Goal: Task Accomplishment & Management: Manage account settings

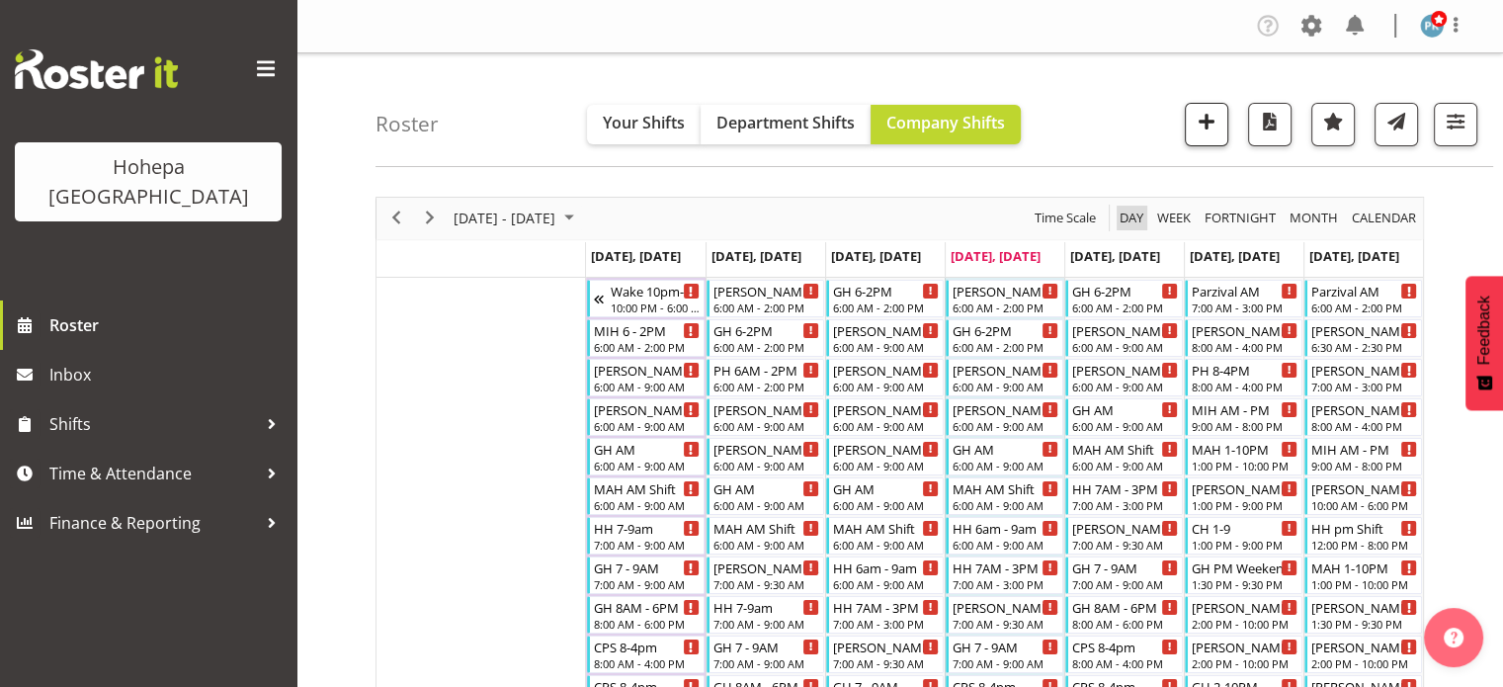
drag, startPoint x: 1135, startPoint y: 212, endPoint x: 1206, endPoint y: 137, distance: 103.5
click at [1135, 212] on span "Day" at bounding box center [1132, 218] width 28 height 25
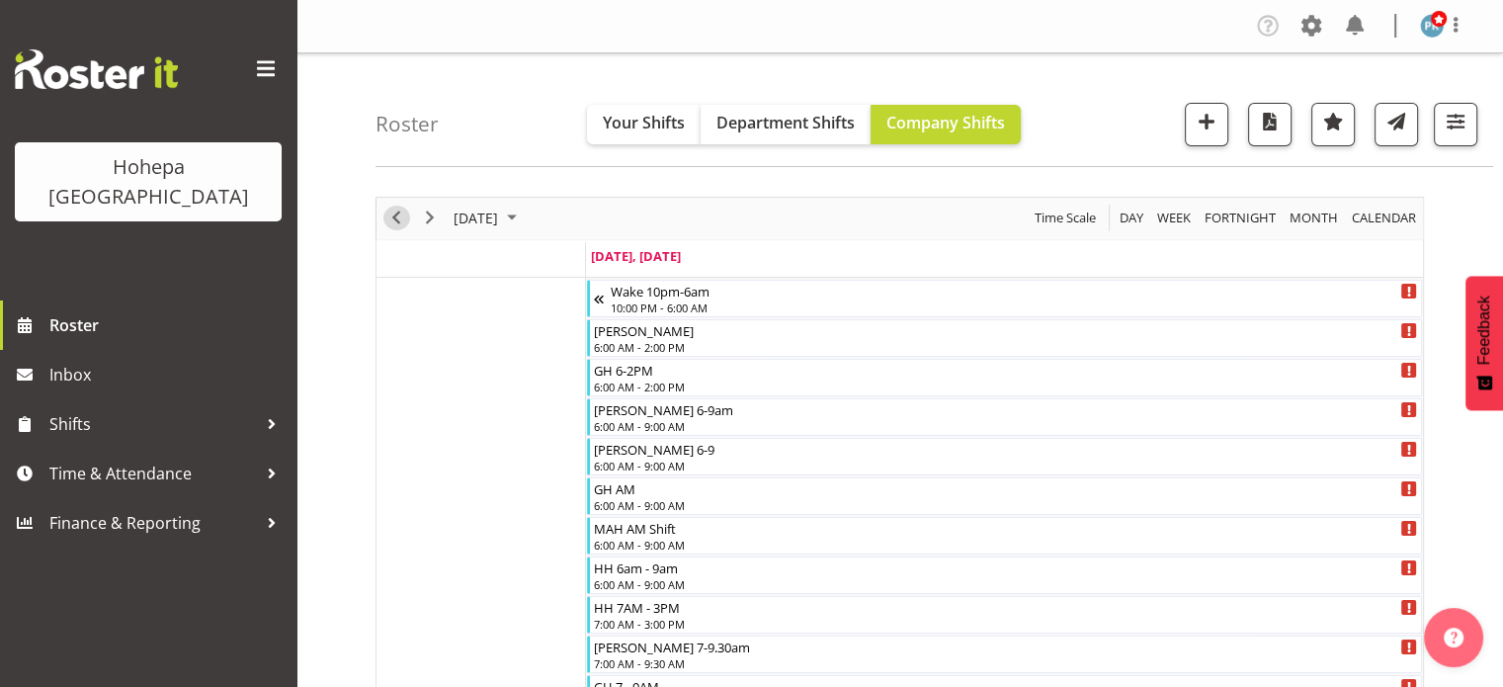
drag, startPoint x: 399, startPoint y: 215, endPoint x: 448, endPoint y: 215, distance: 48.4
click at [399, 215] on span "Previous" at bounding box center [396, 218] width 24 height 25
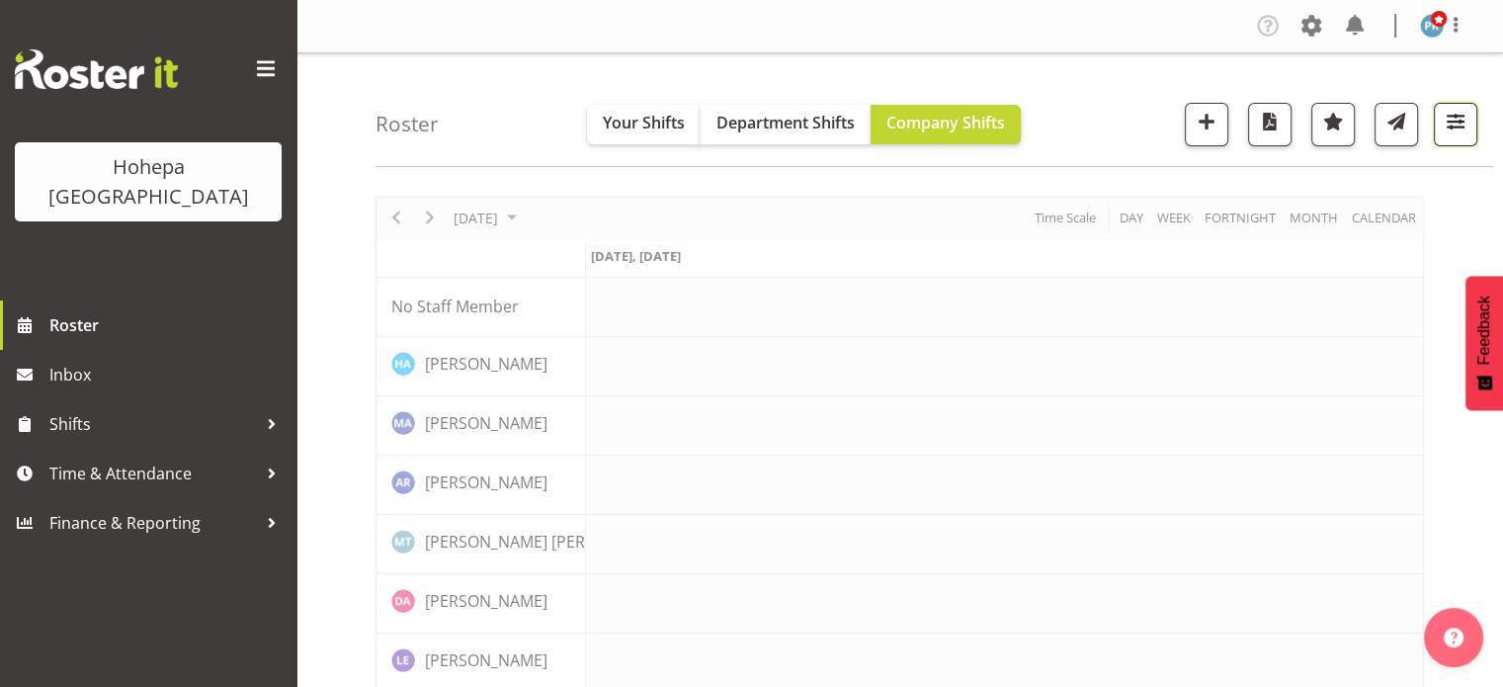
click at [1468, 124] on span "button" at bounding box center [1456, 122] width 26 height 26
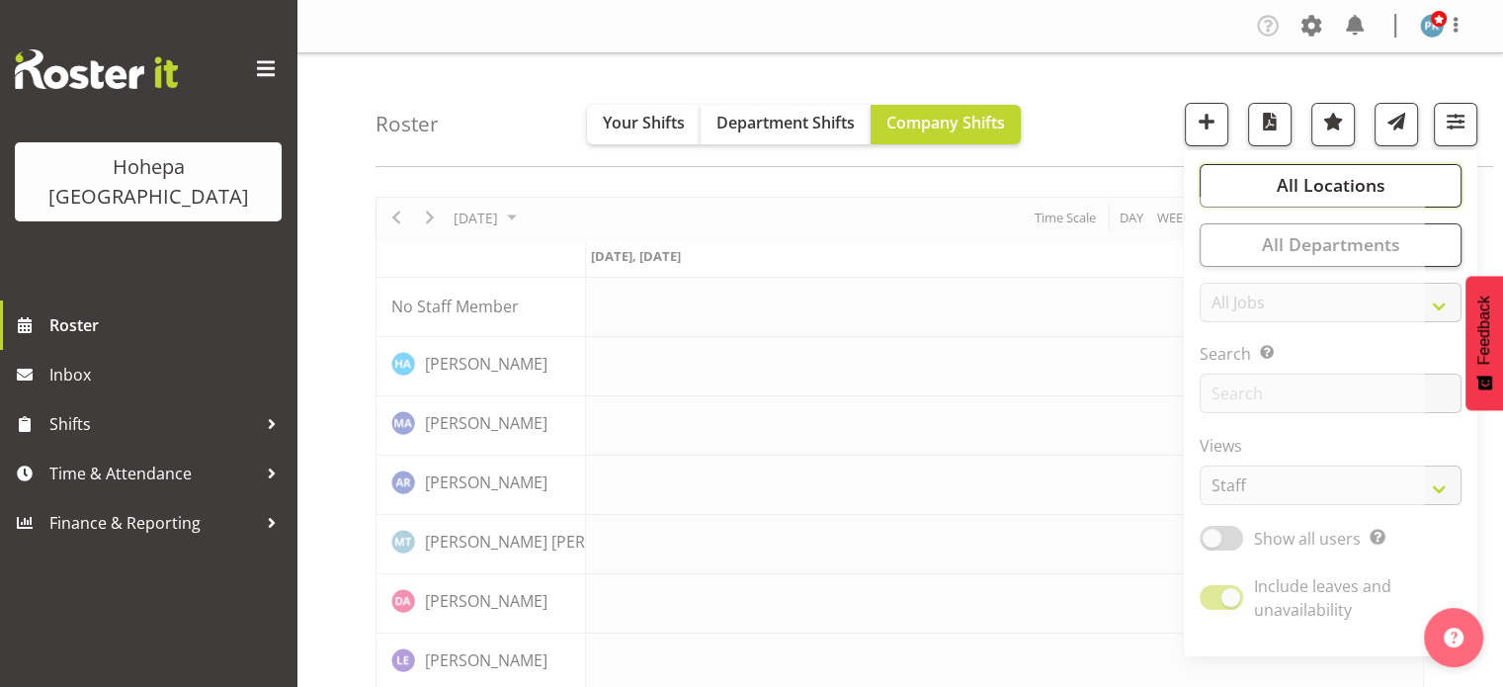
click at [1320, 176] on span "All Locations" at bounding box center [1330, 185] width 109 height 24
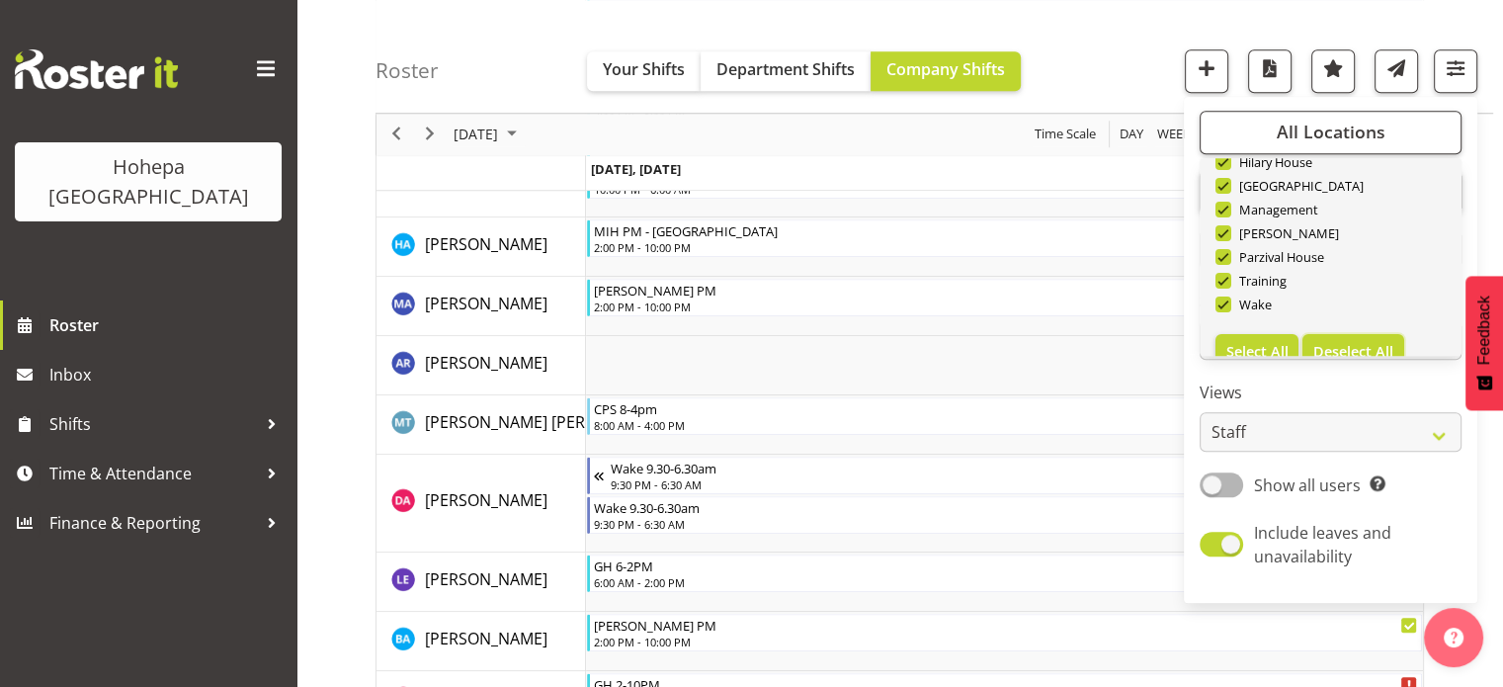
scroll to position [190, 0]
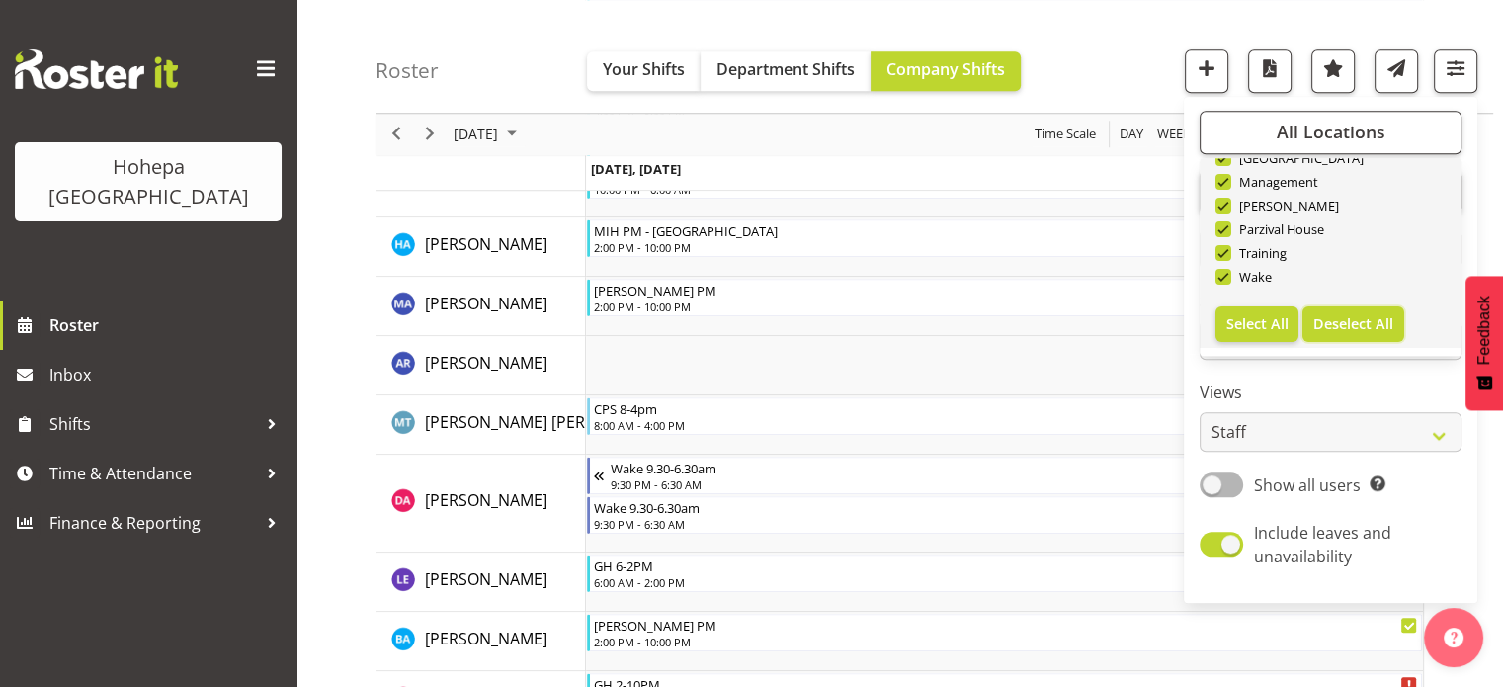
click at [1340, 316] on span "Deselect All" at bounding box center [1354, 323] width 80 height 19
checkbox input "false"
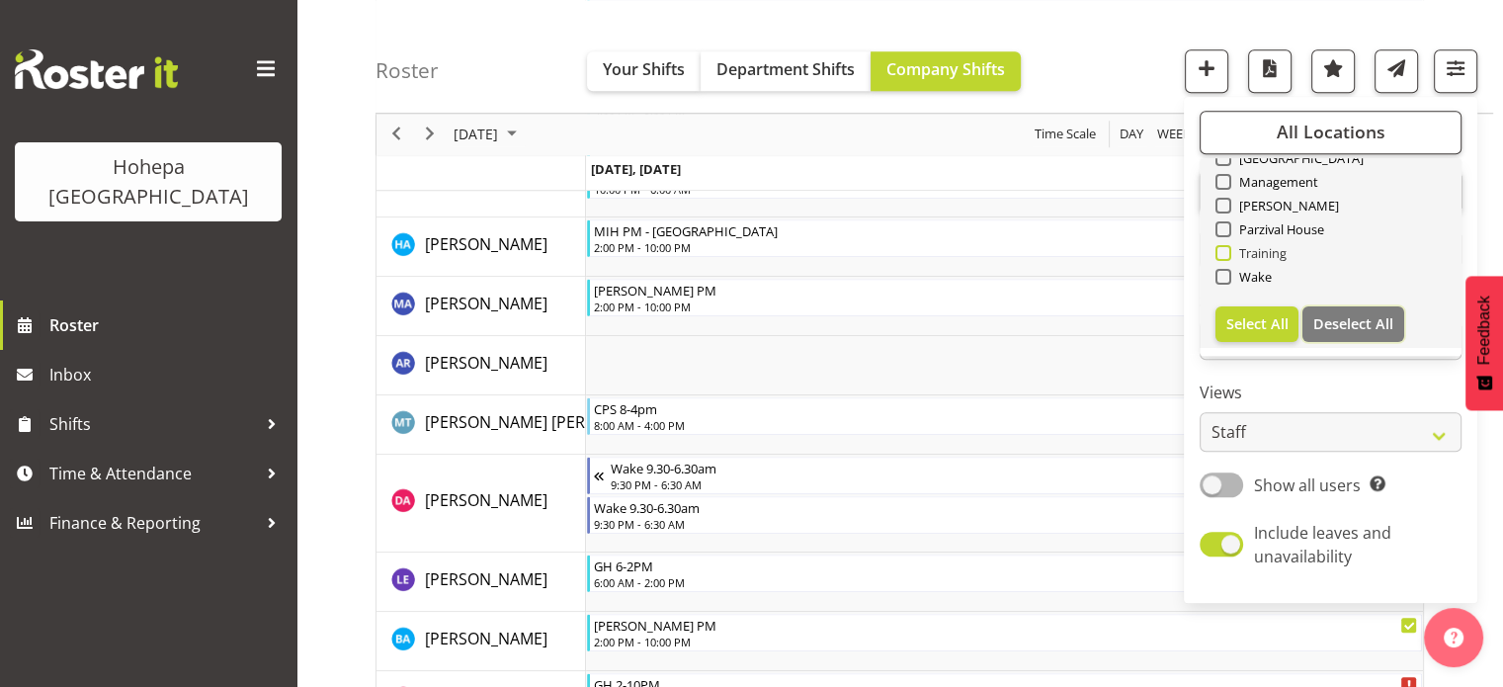
checkbox input "false"
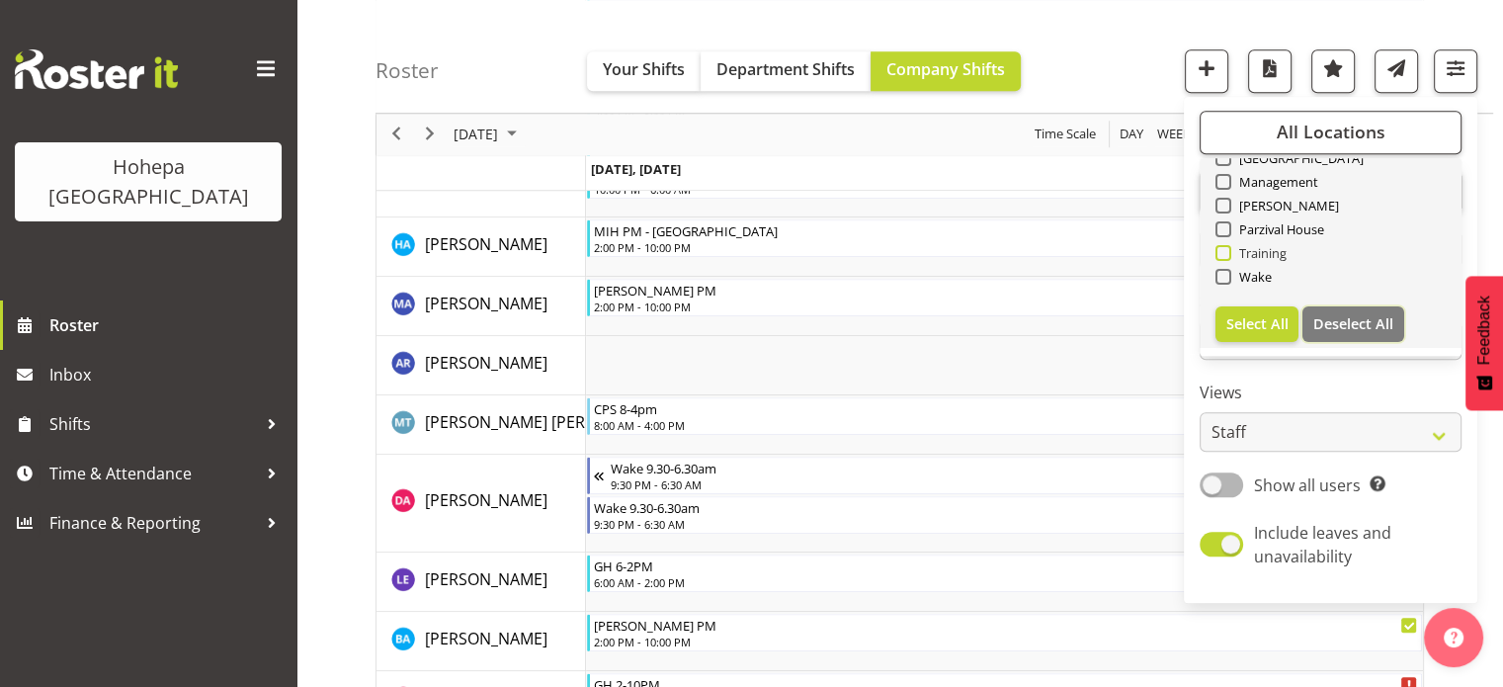
checkbox input "false"
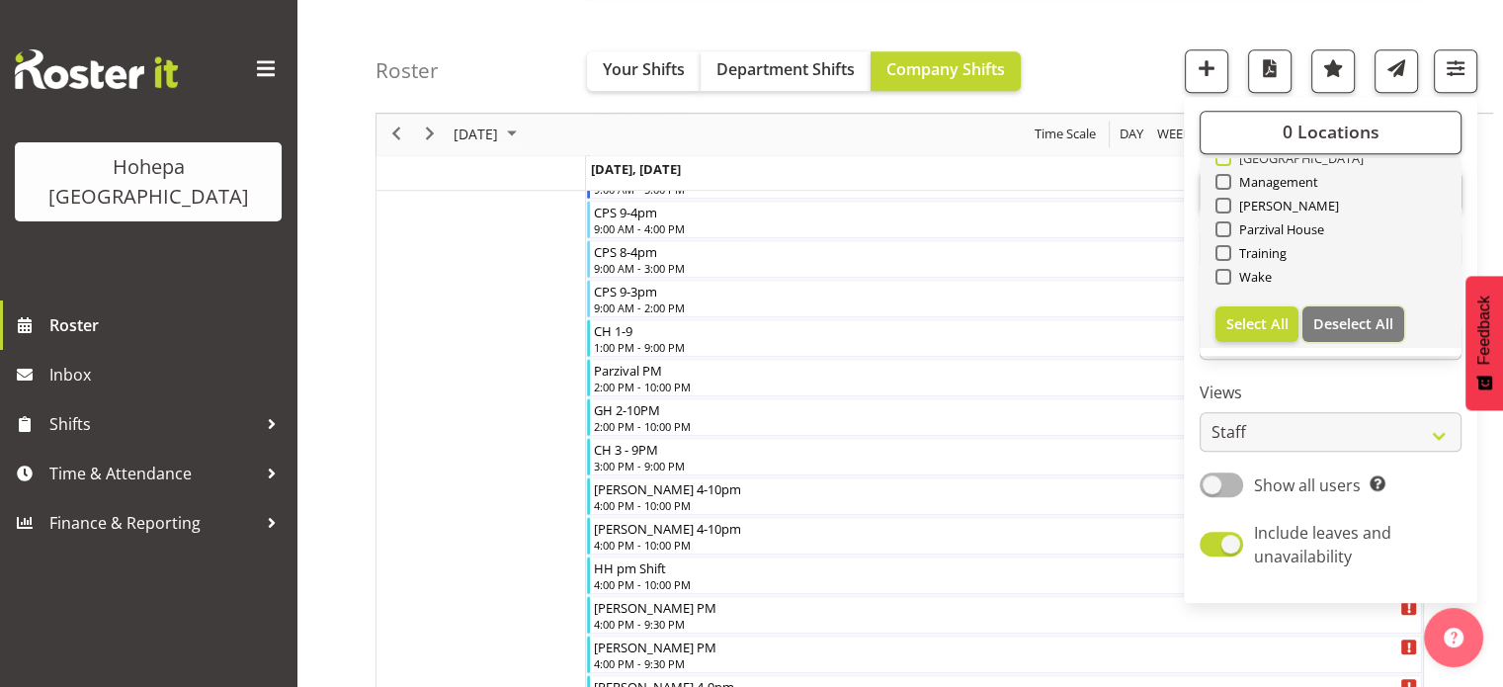
scroll to position [0, 0]
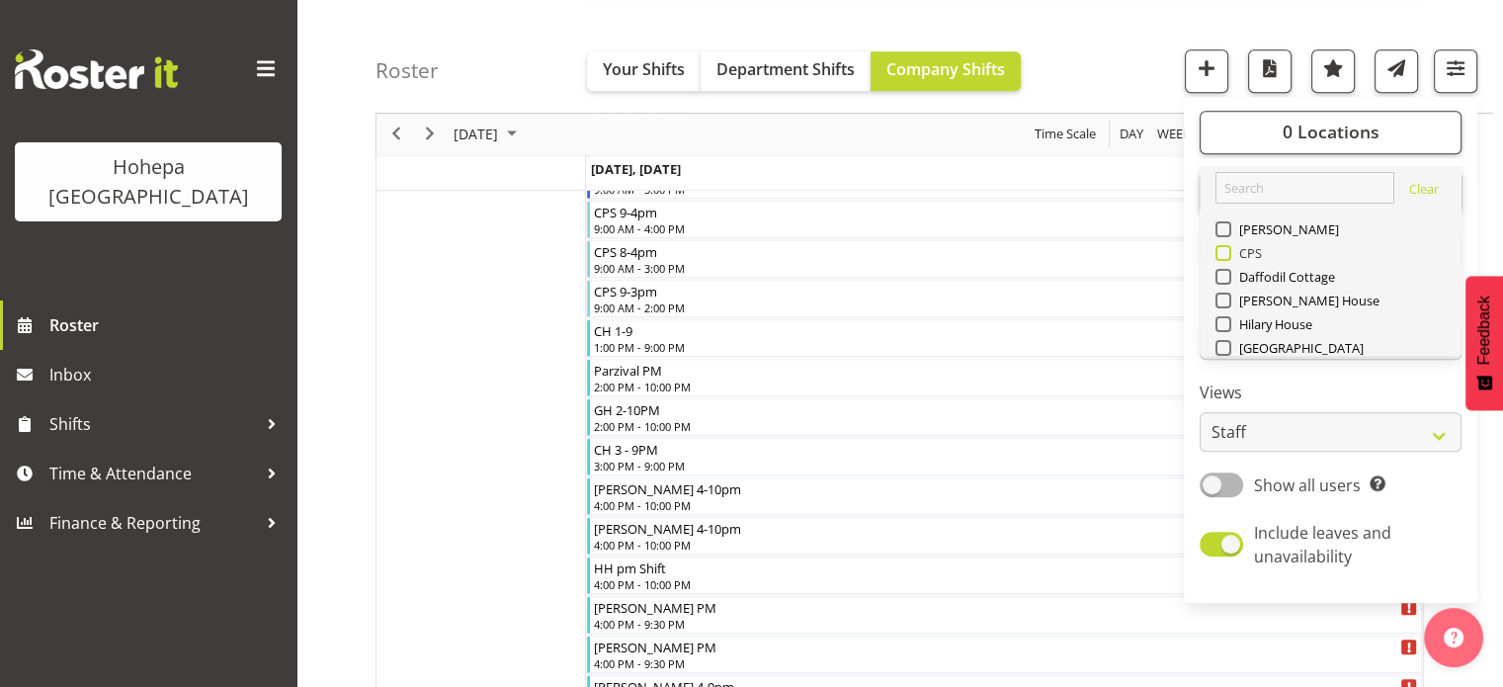
click at [1228, 253] on span at bounding box center [1224, 253] width 16 height 16
click at [1228, 253] on input "CPS" at bounding box center [1222, 253] width 13 height 13
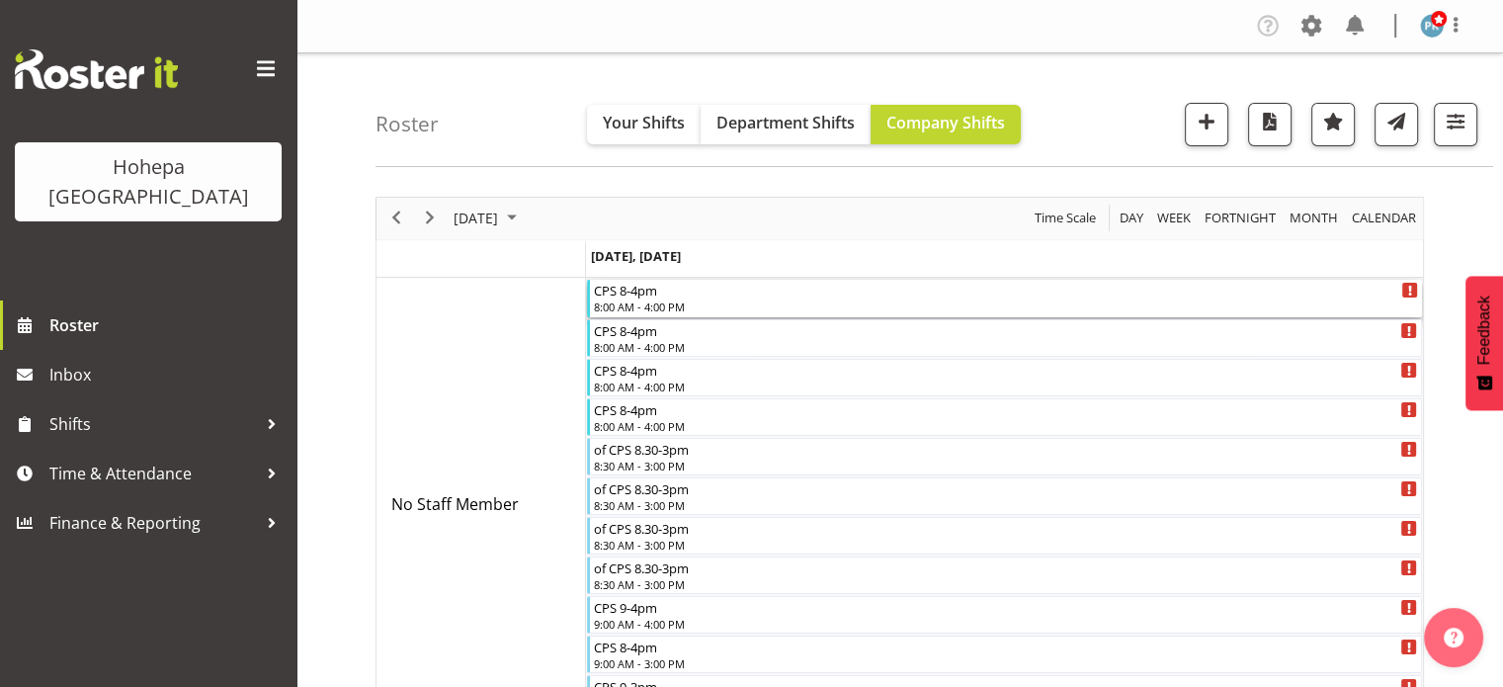
click at [651, 307] on div "8:00 AM - 4:00 PM" at bounding box center [1006, 306] width 824 height 16
click at [0, 0] on div at bounding box center [0, 0] width 0 height 0
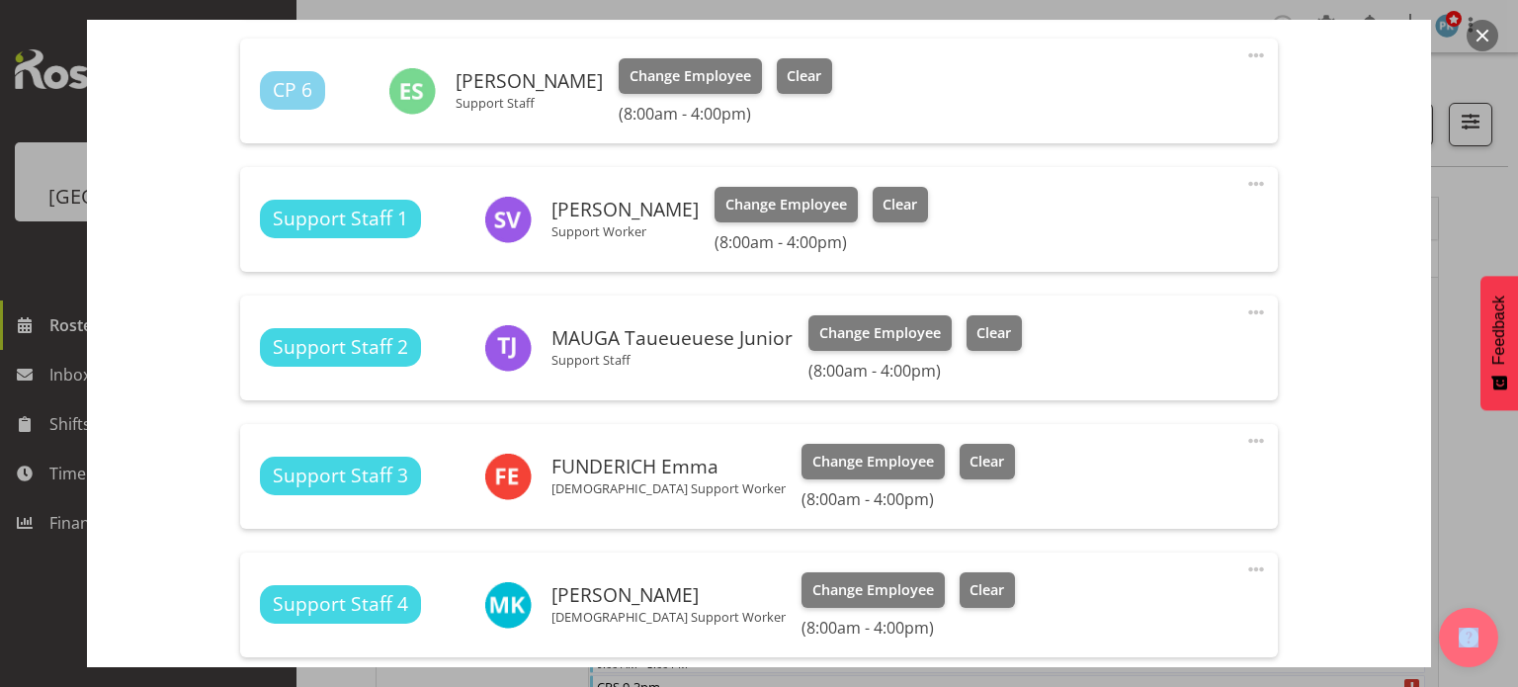
scroll to position [1711, 0]
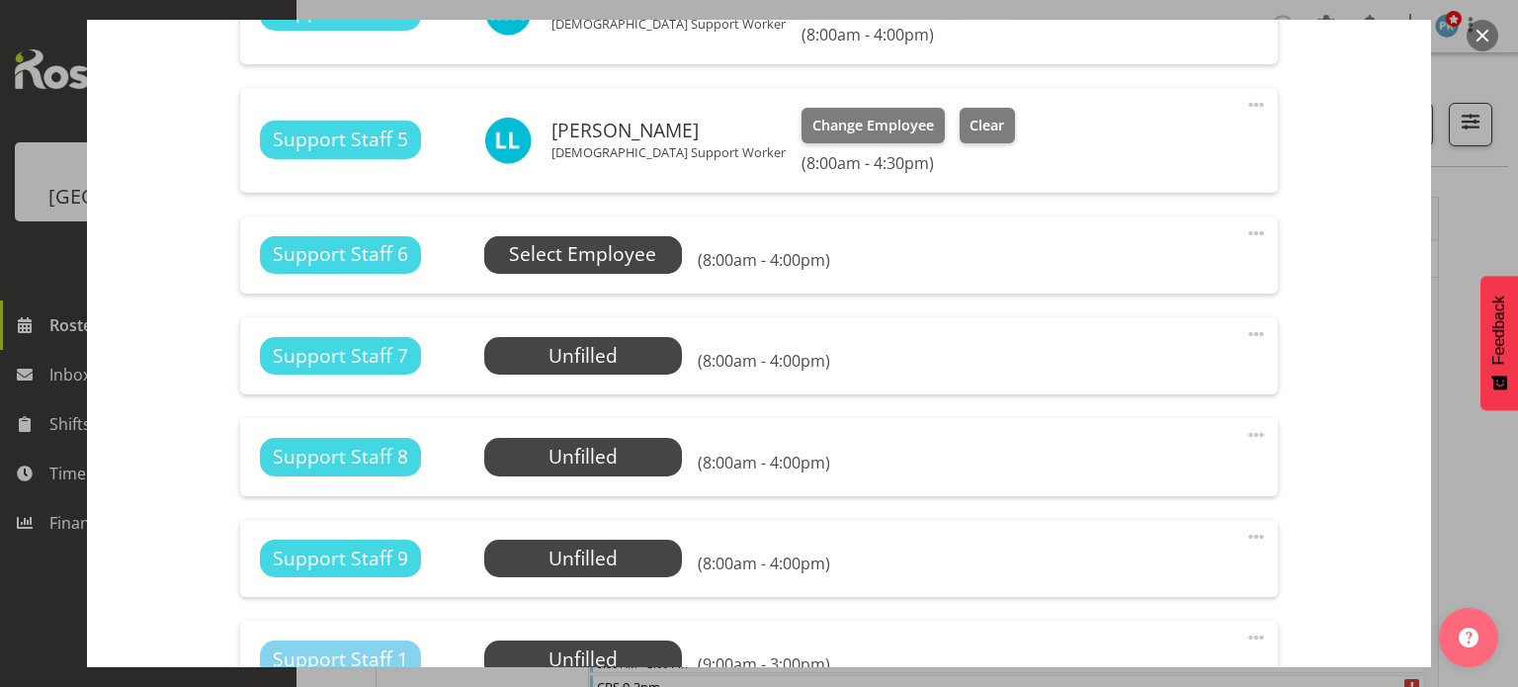
click at [617, 252] on span "Select Employee" at bounding box center [582, 254] width 147 height 29
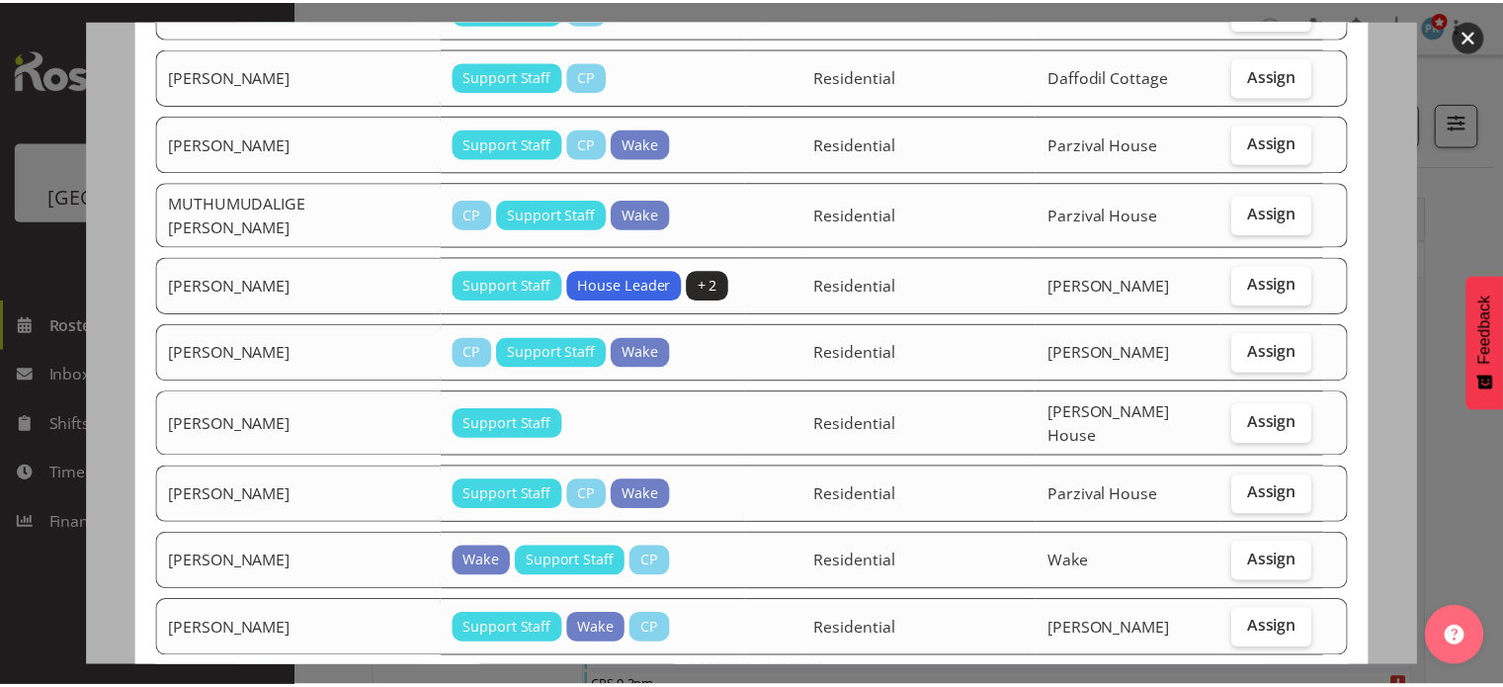
scroll to position [1116, 0]
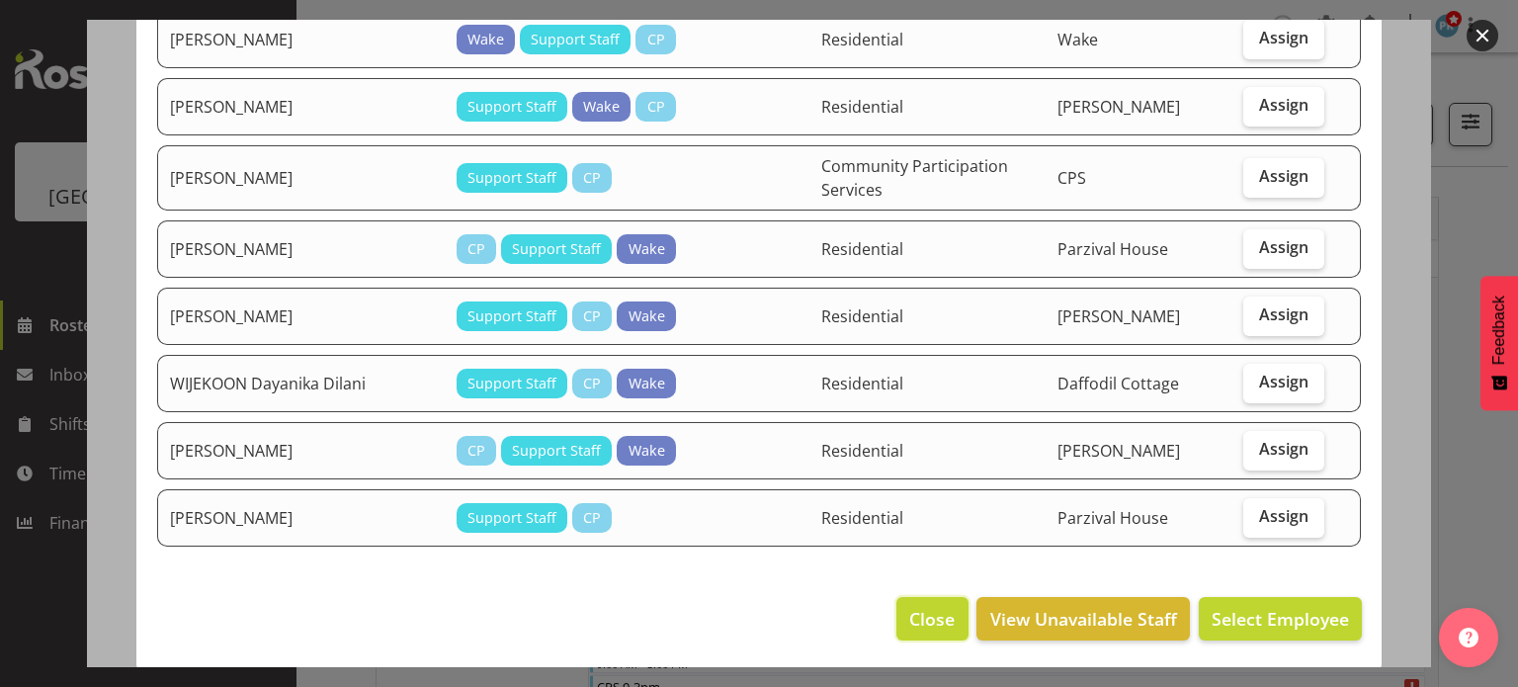
click at [916, 613] on span "Close" at bounding box center [931, 619] width 45 height 26
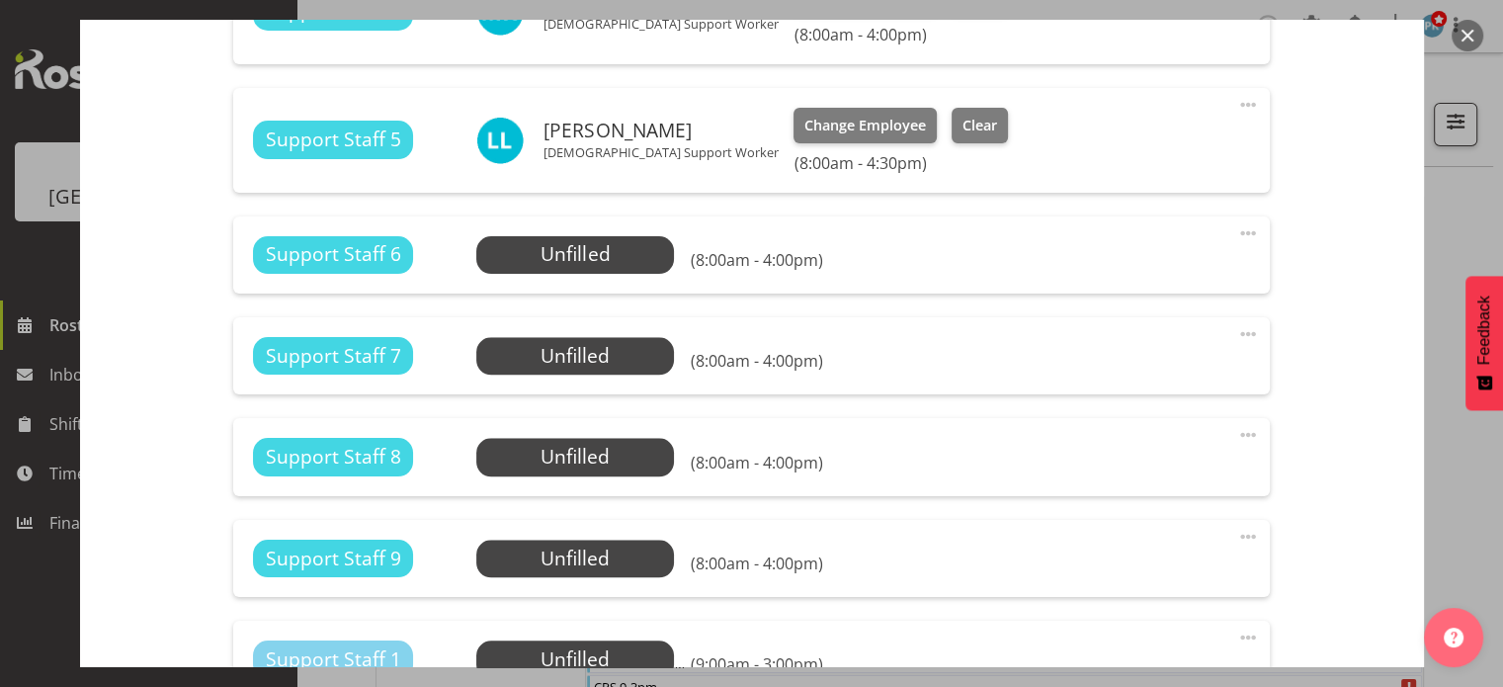
scroll to position [2007, 0]
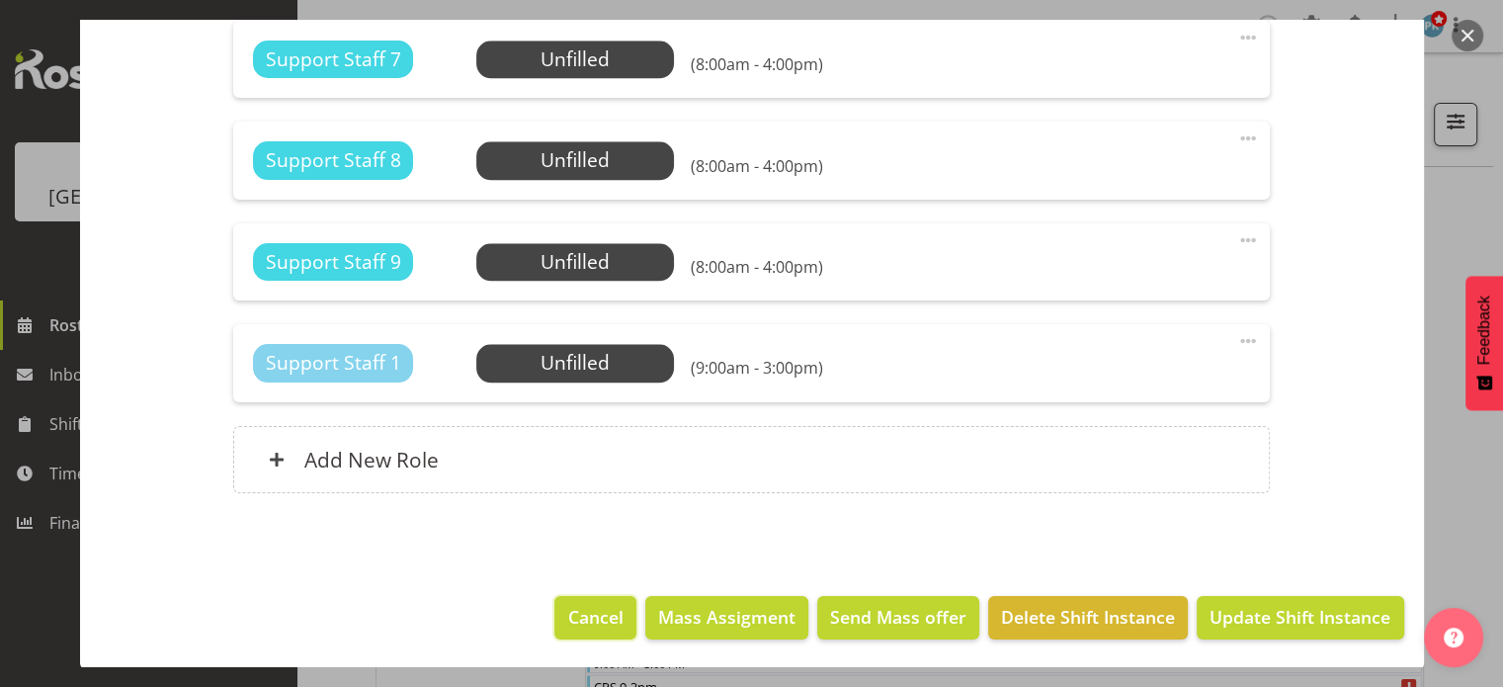
click at [610, 604] on span "Cancel" at bounding box center [595, 617] width 55 height 26
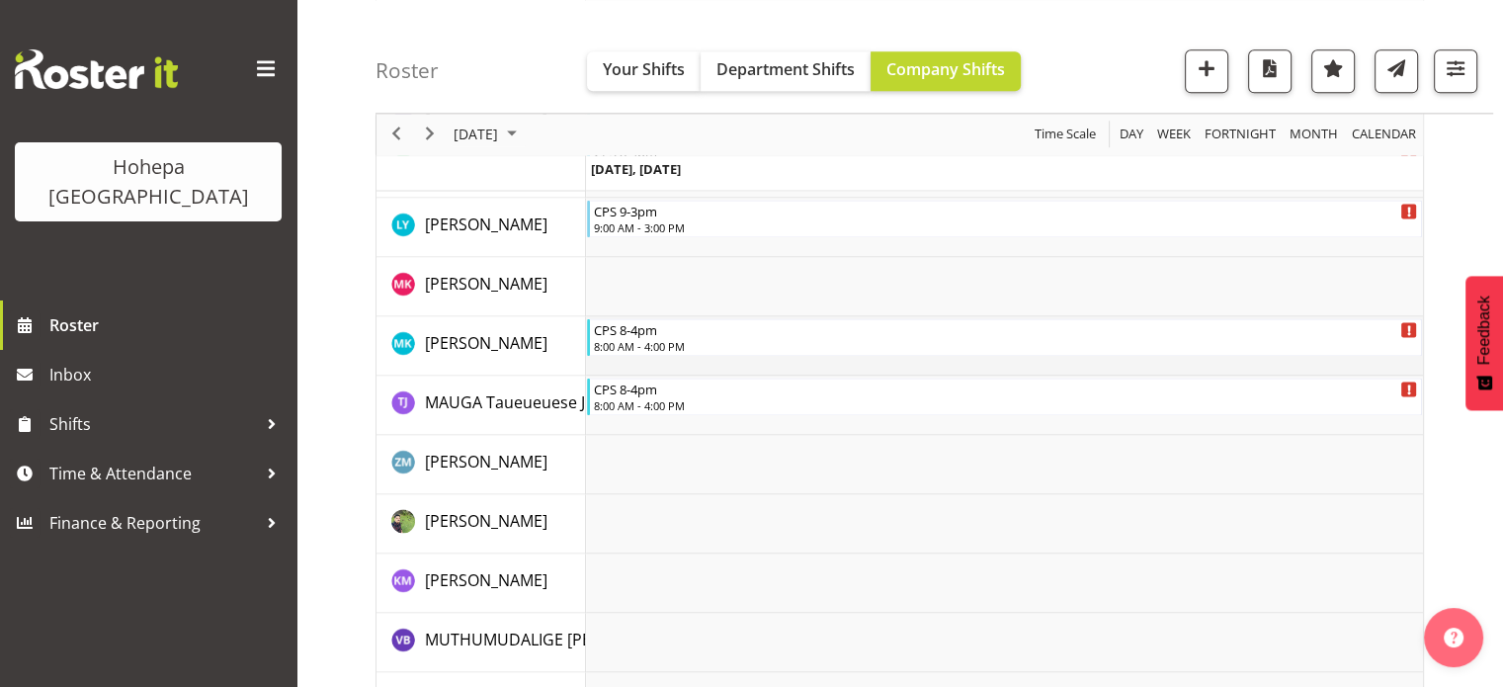
scroll to position [3262, 0]
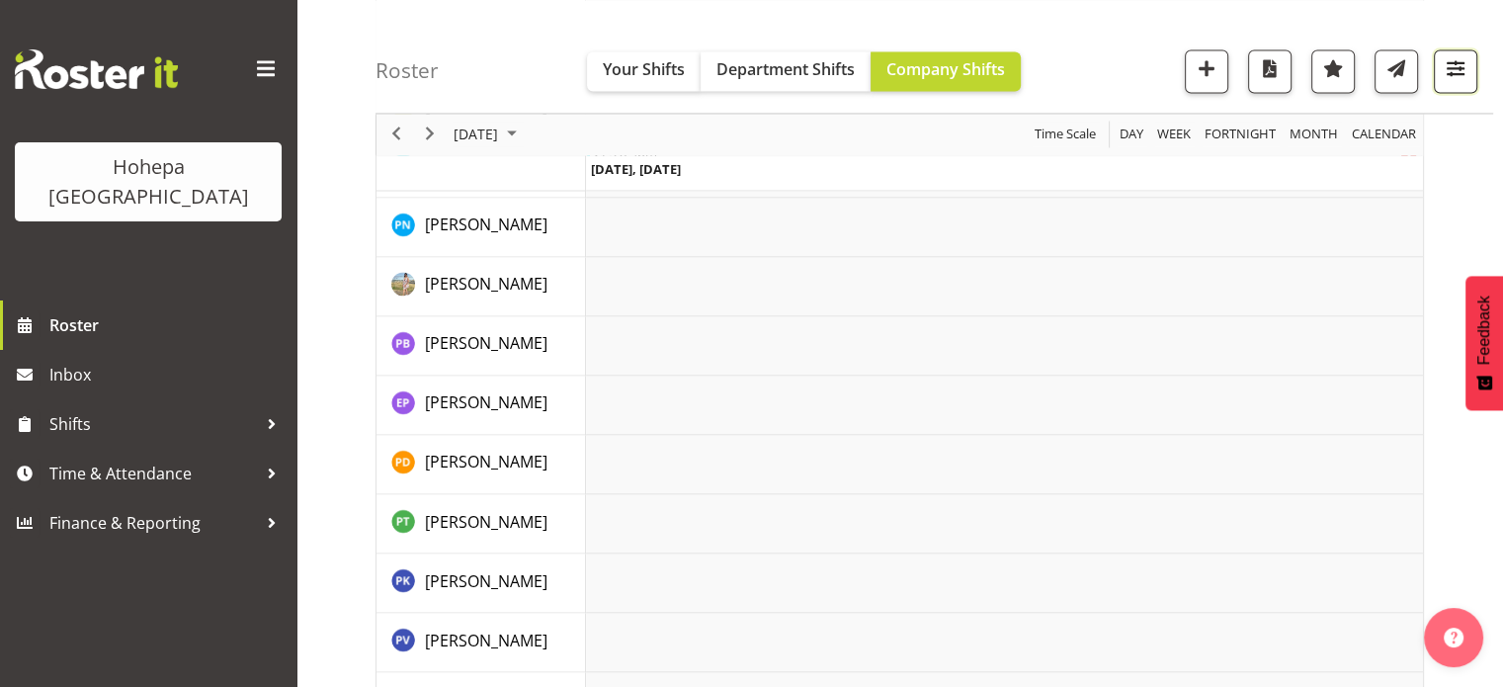
click at [1460, 75] on span "button" at bounding box center [1456, 68] width 26 height 26
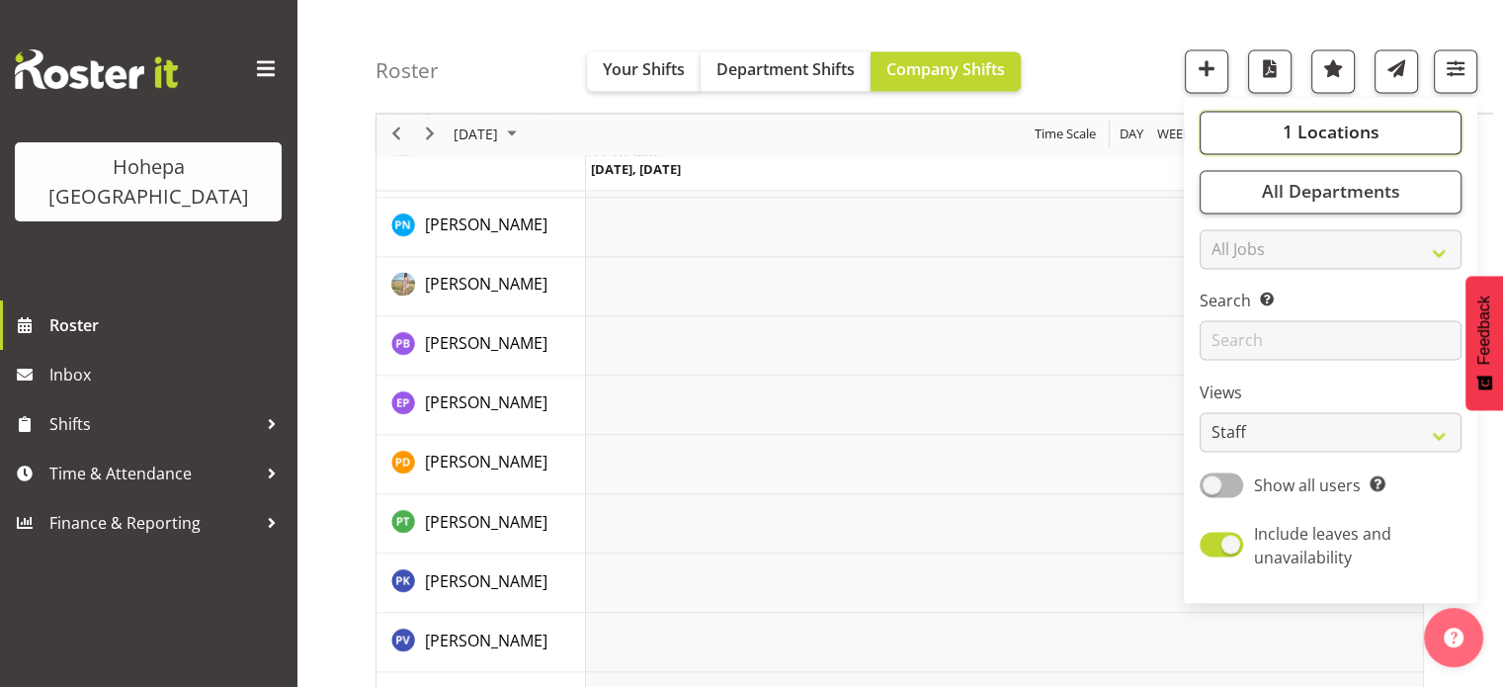
click at [1352, 135] on span "1 Locations" at bounding box center [1330, 133] width 97 height 24
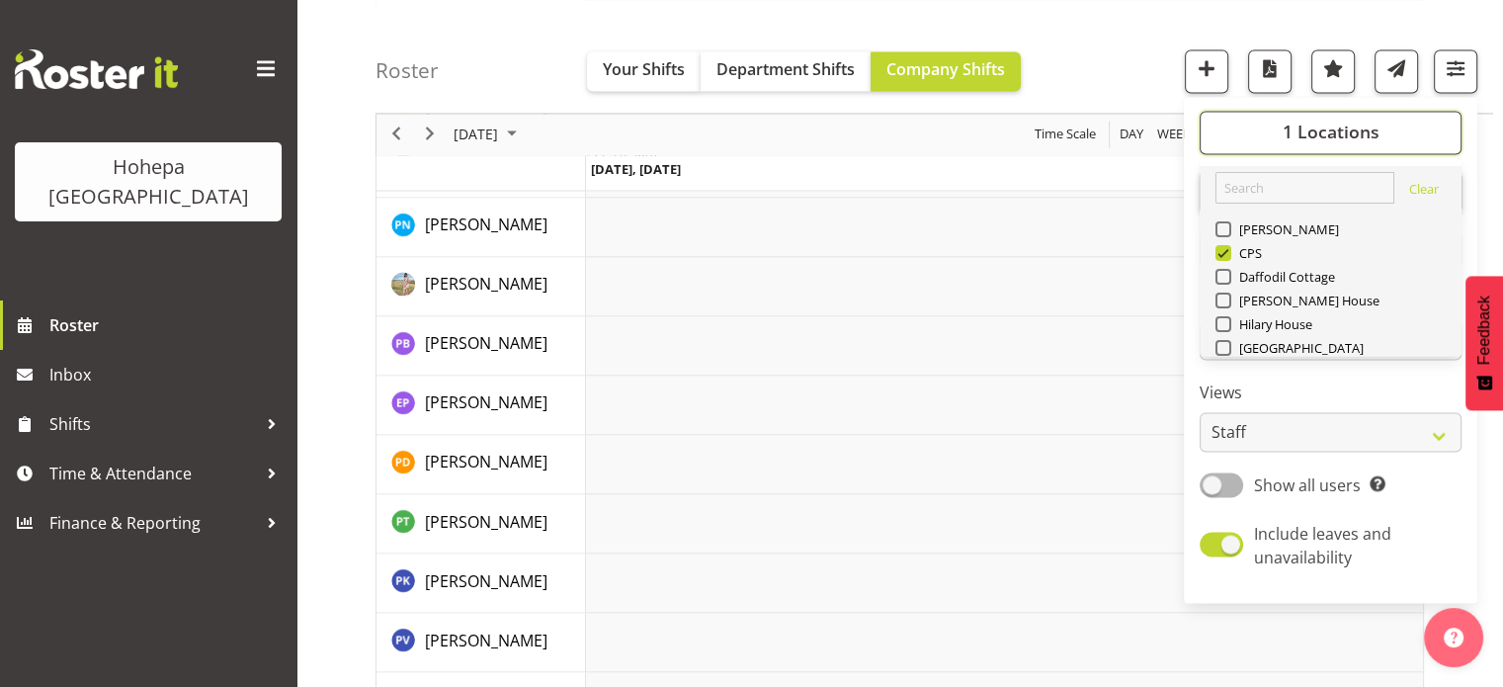
scroll to position [190, 0]
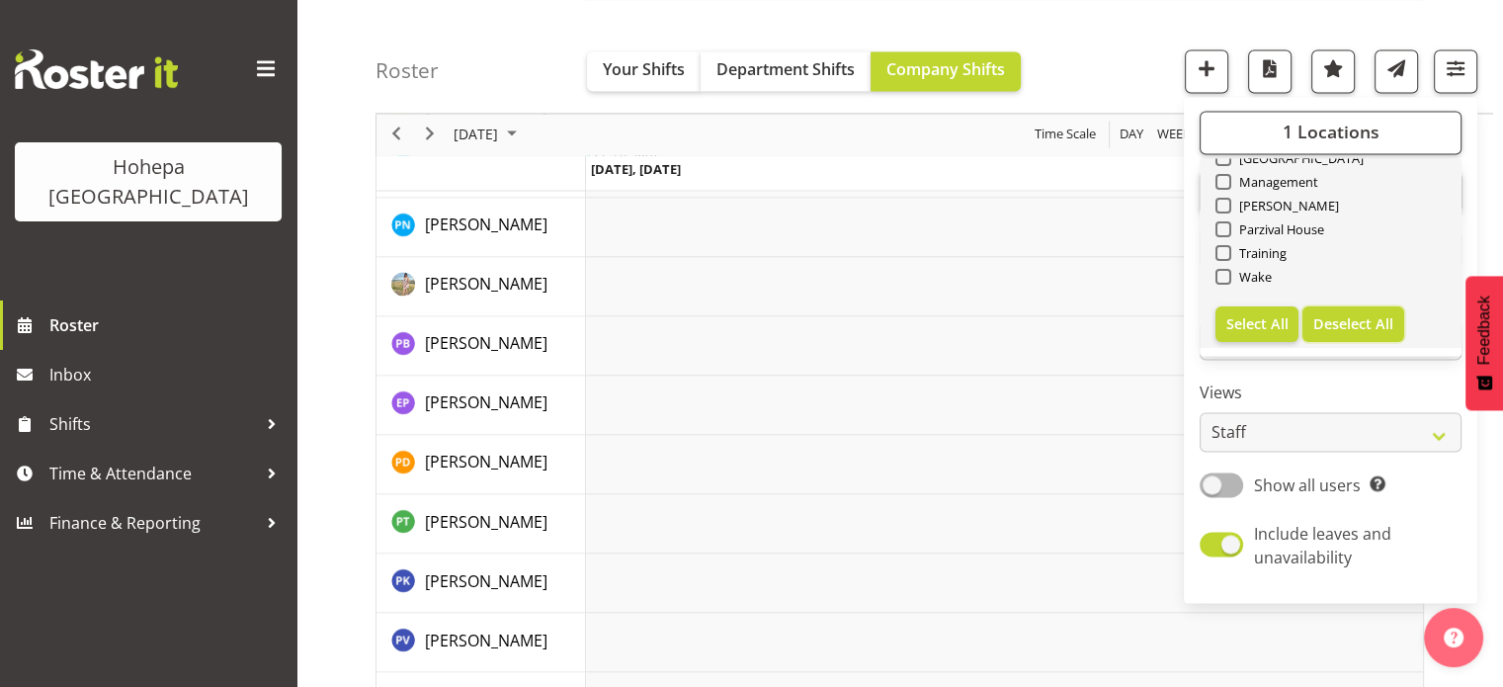
click at [1357, 318] on span "Deselect All" at bounding box center [1354, 323] width 80 height 19
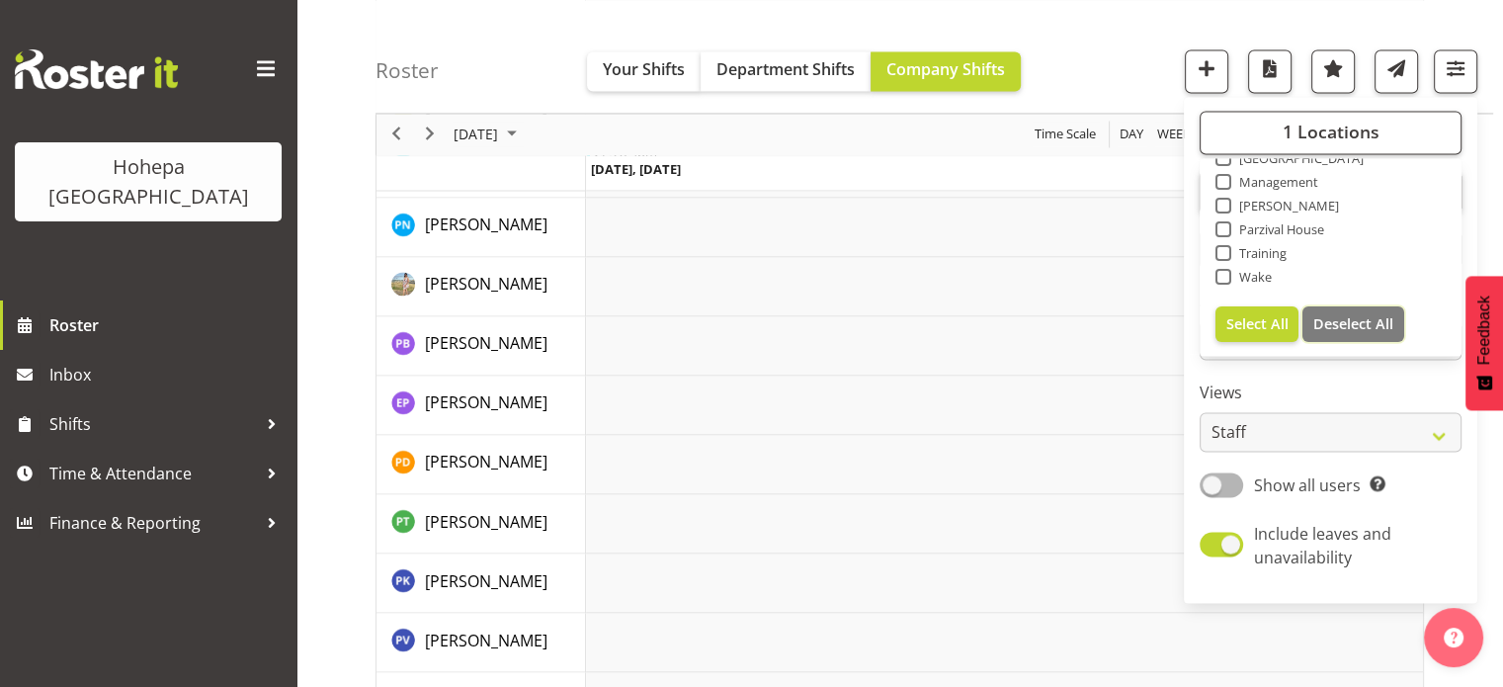
checkbox input "false"
click at [1105, 42] on div "Roster Your Shifts Department Shifts Company Shifts 0 Locations [GEOGRAPHIC_DAT…" at bounding box center [935, 57] width 1118 height 114
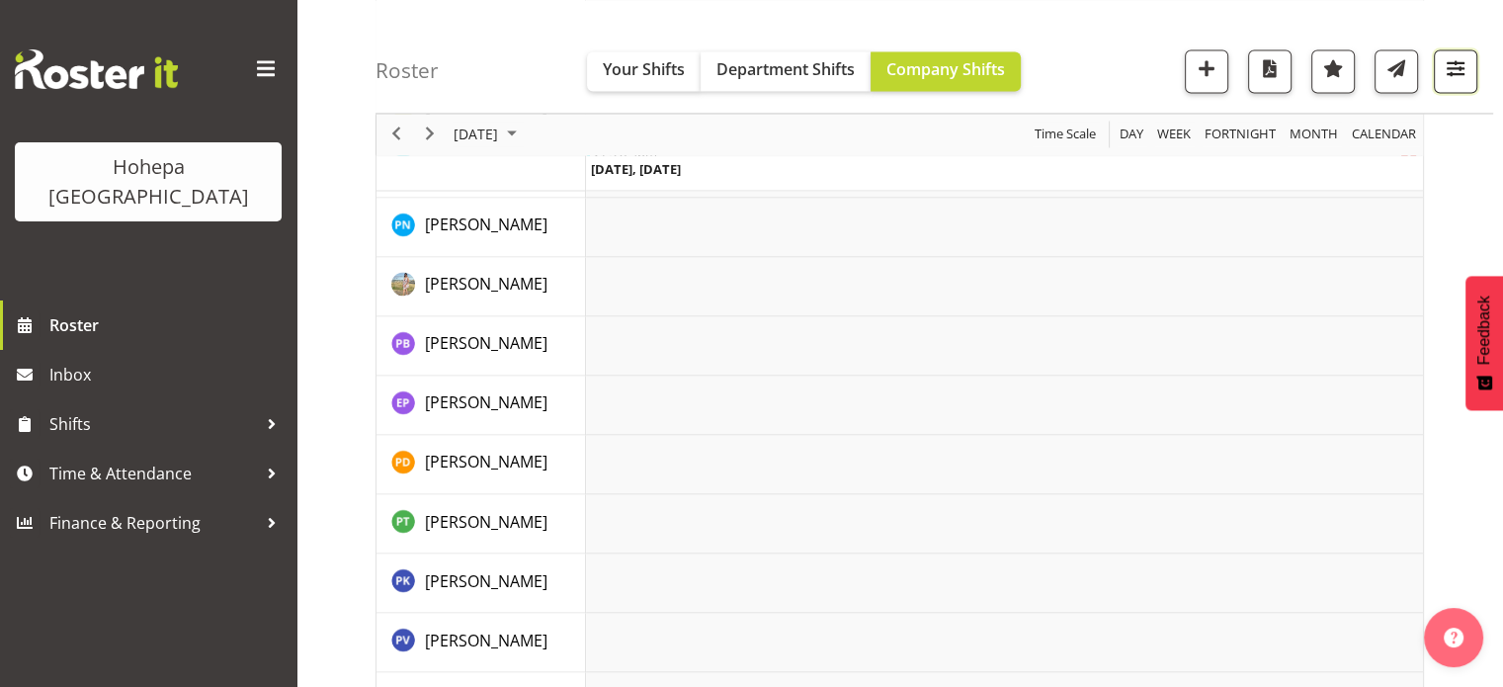
click at [1449, 64] on span "button" at bounding box center [1456, 68] width 26 height 26
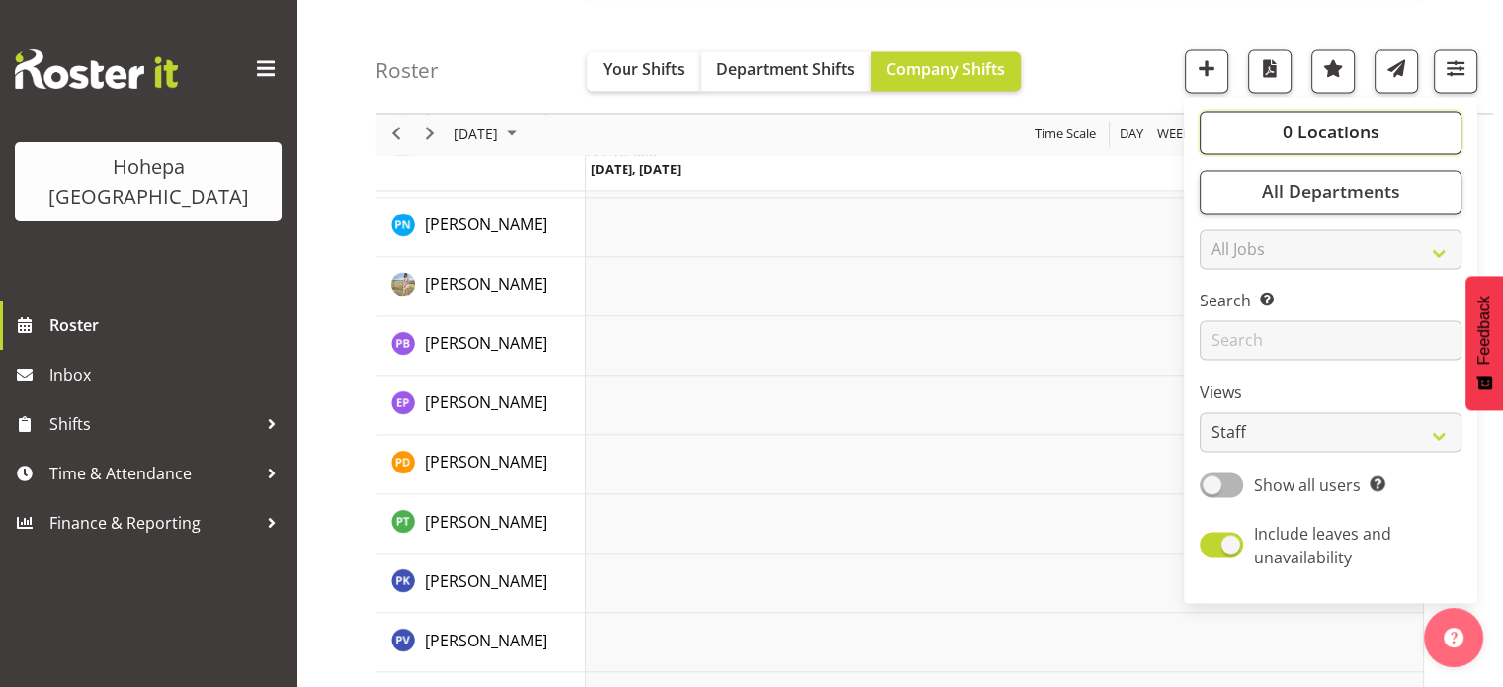
click at [1341, 145] on button "0 Locations" at bounding box center [1331, 132] width 262 height 43
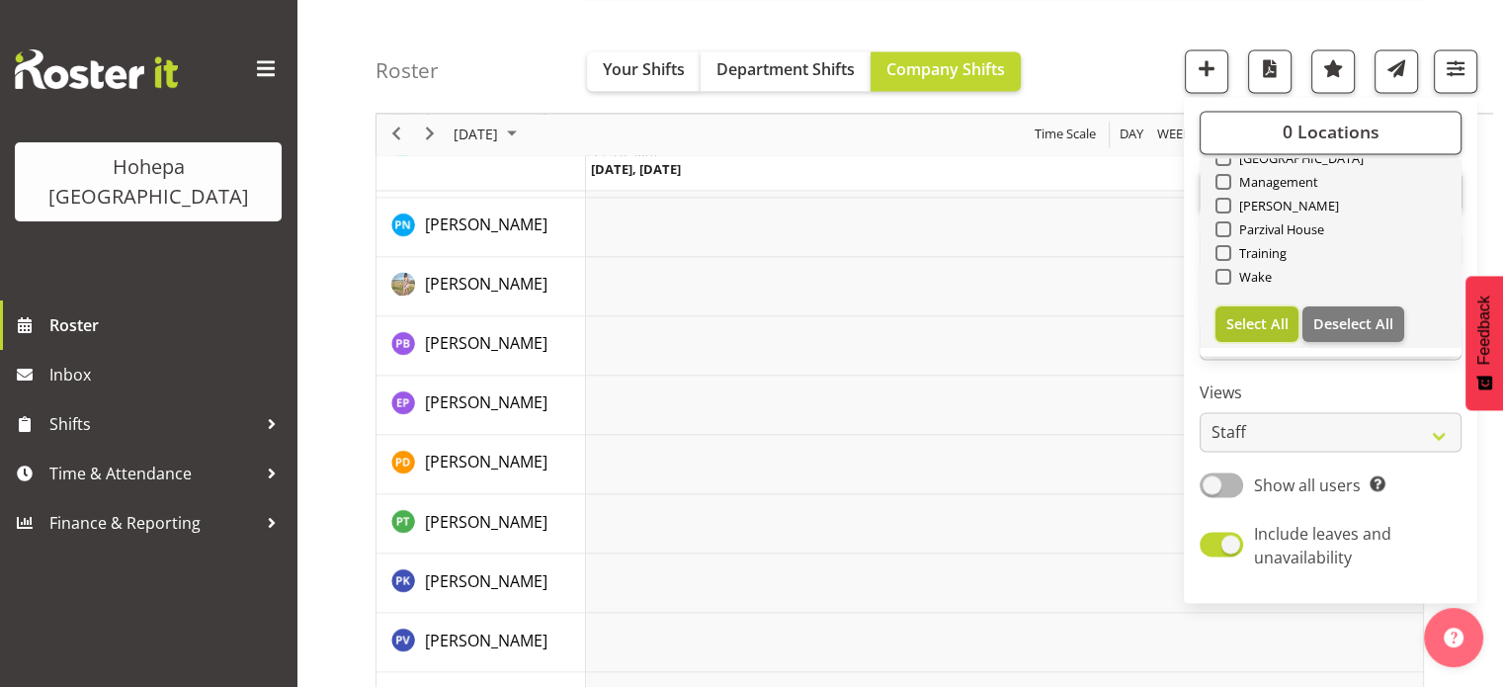
click at [1274, 319] on span "Select All" at bounding box center [1258, 323] width 62 height 19
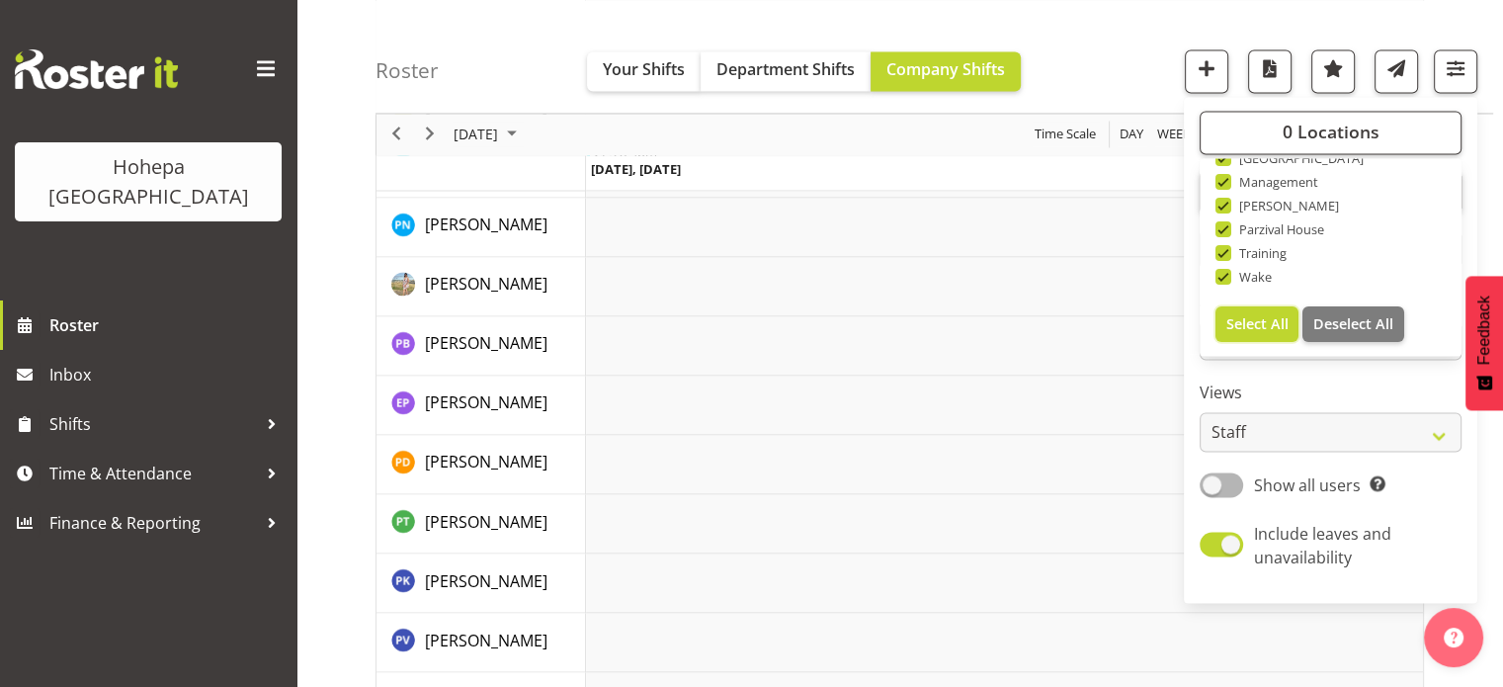
checkbox input "true"
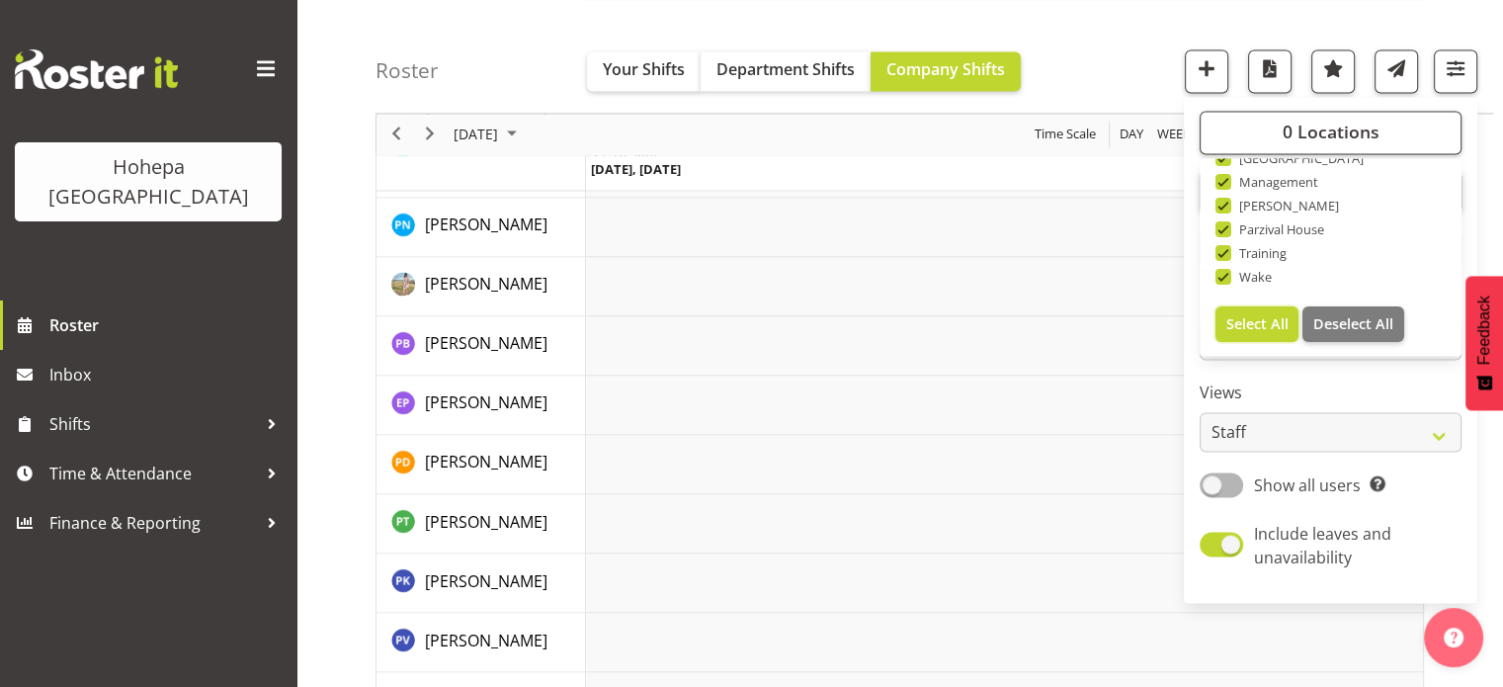
checkbox input "true"
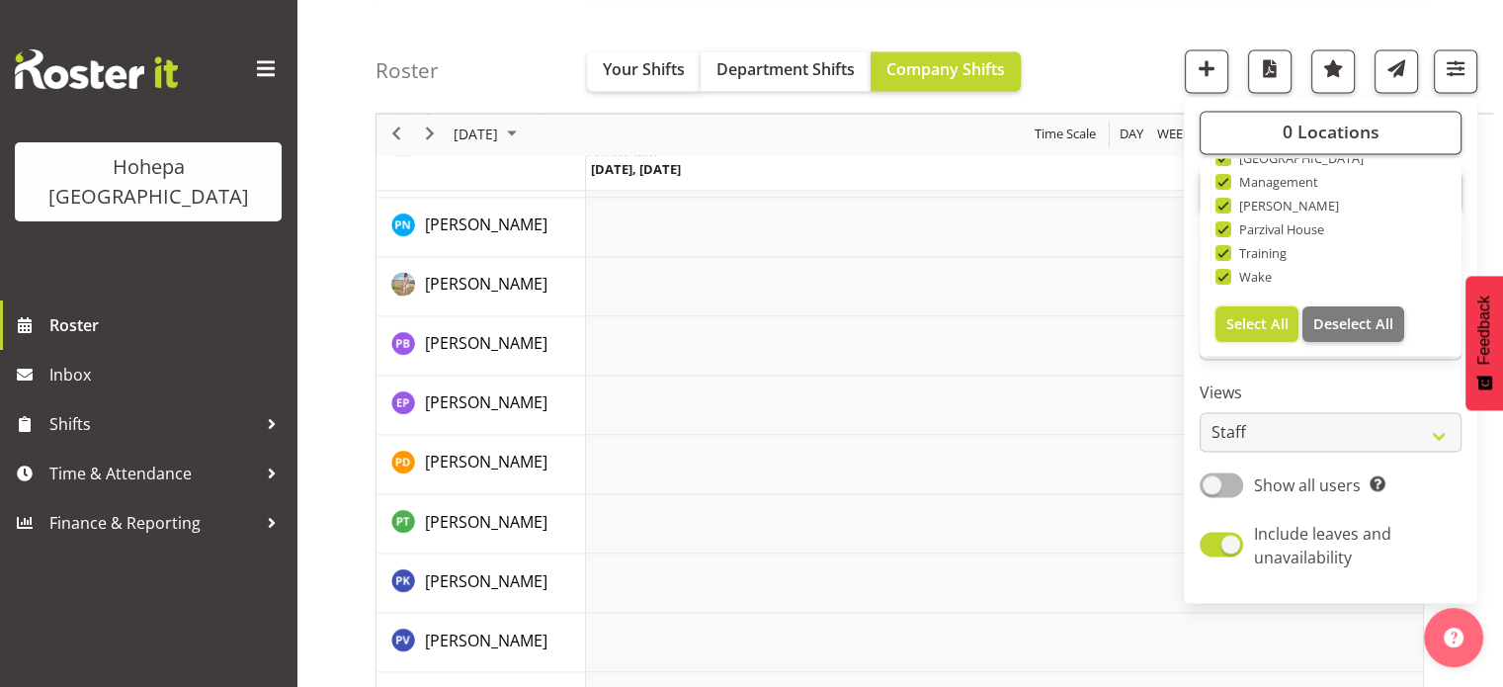
checkbox input "true"
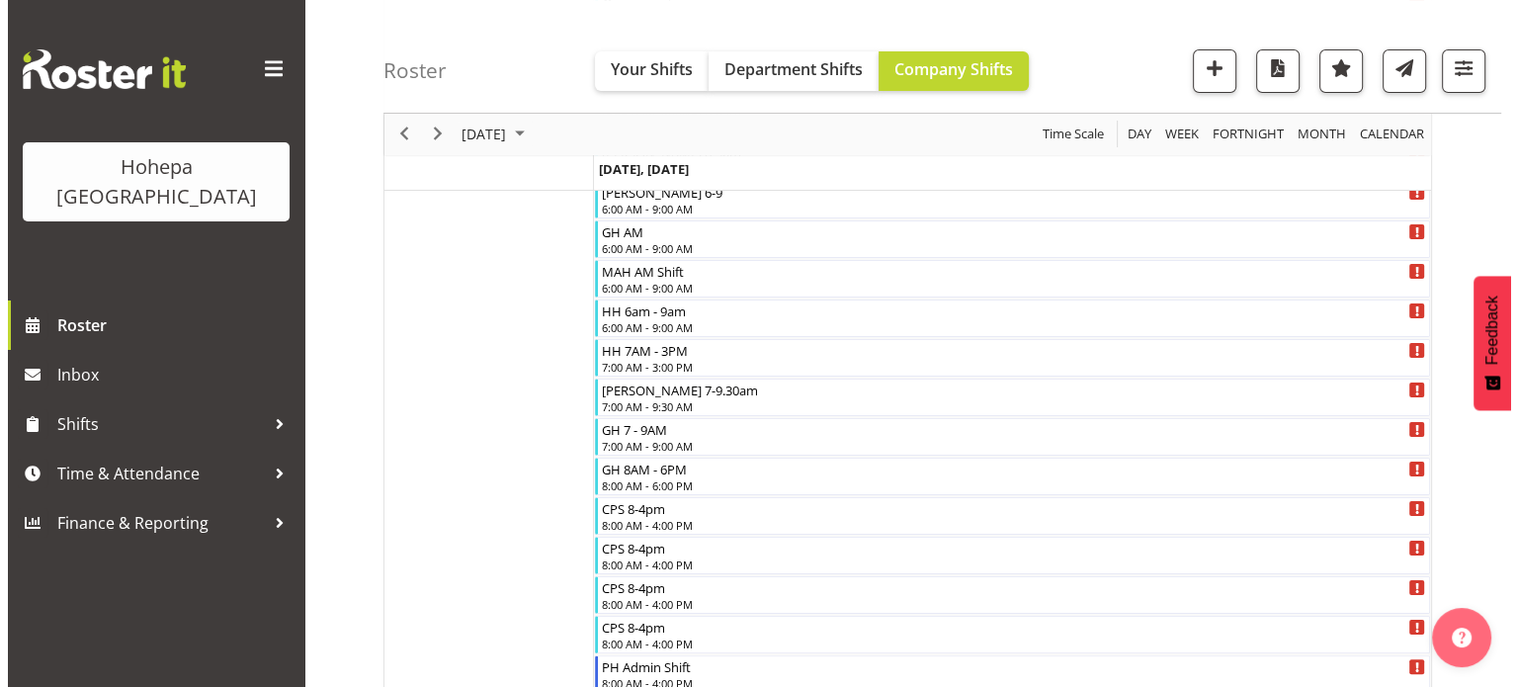
scroll to position [593, 0]
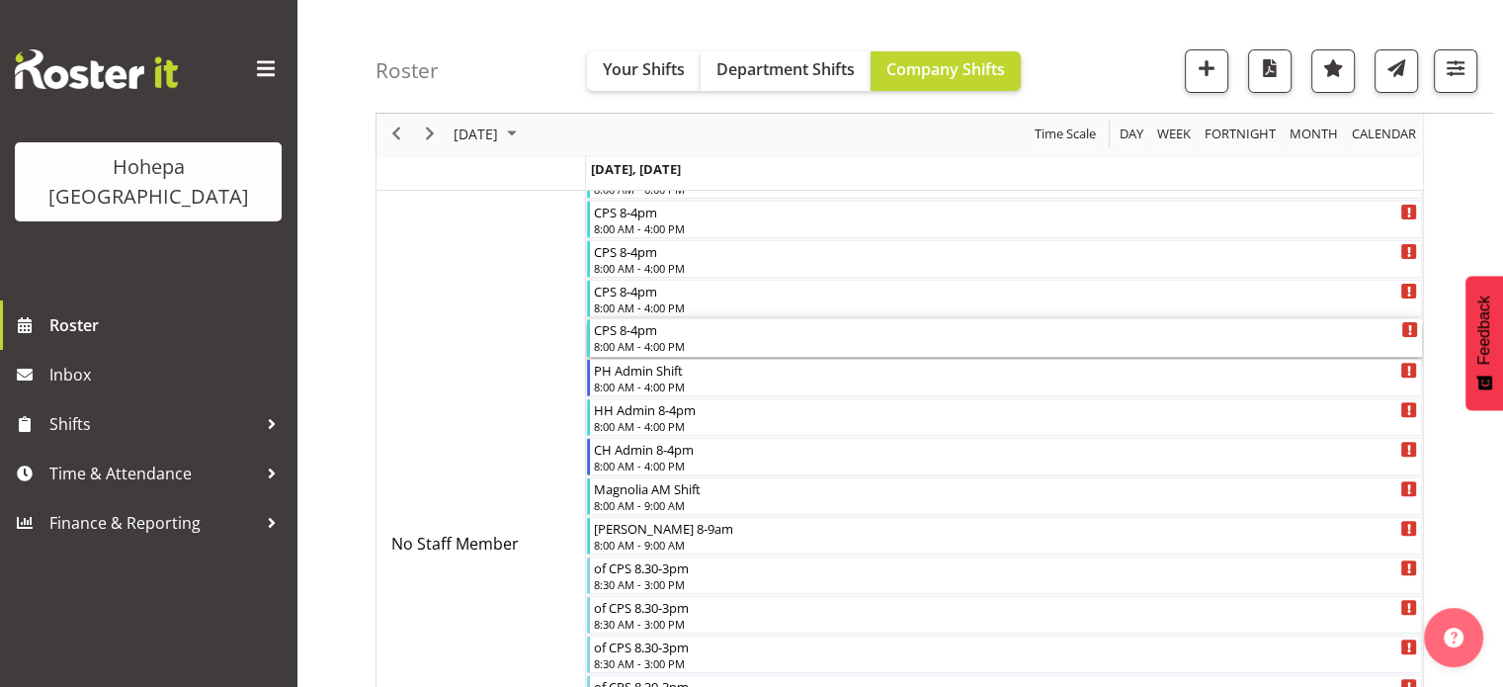
click at [636, 323] on div "CPS 8-4pm" at bounding box center [1006, 329] width 824 height 20
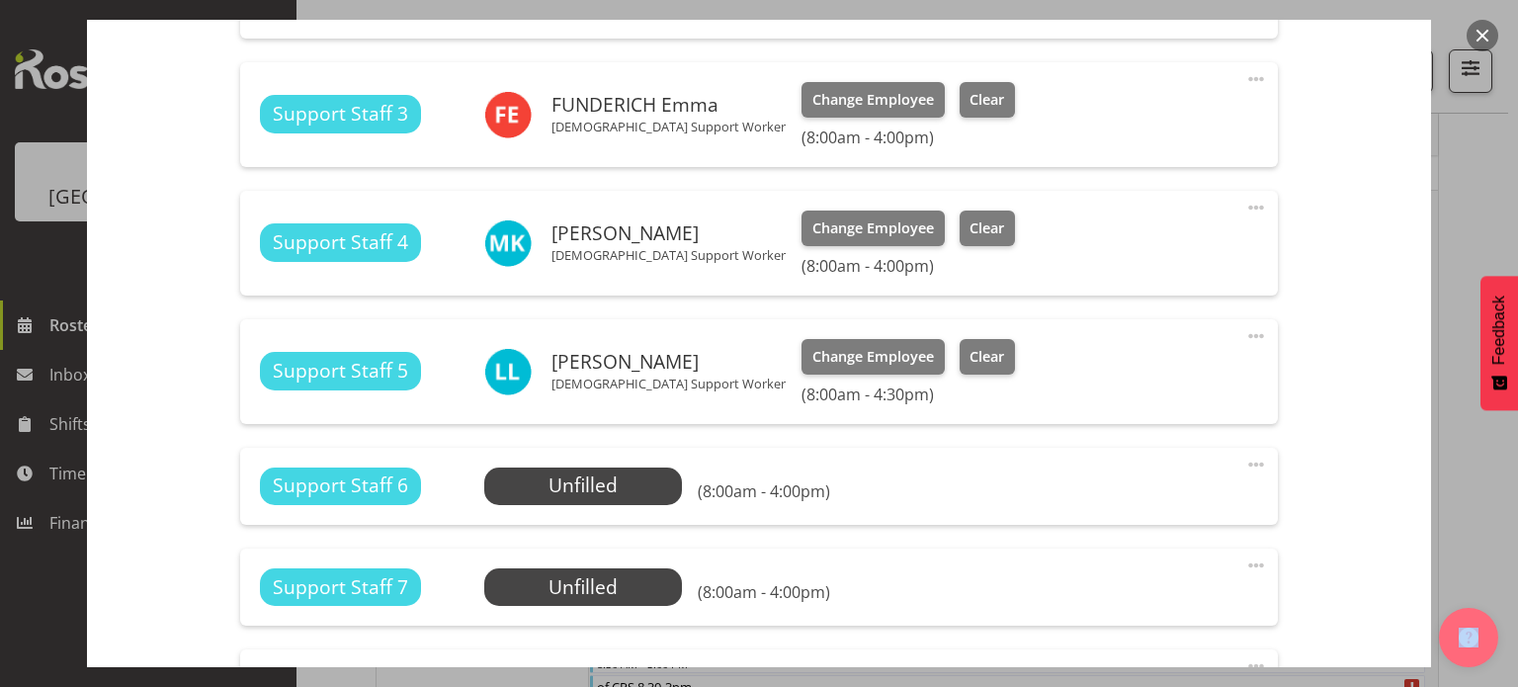
scroll to position [1483, 0]
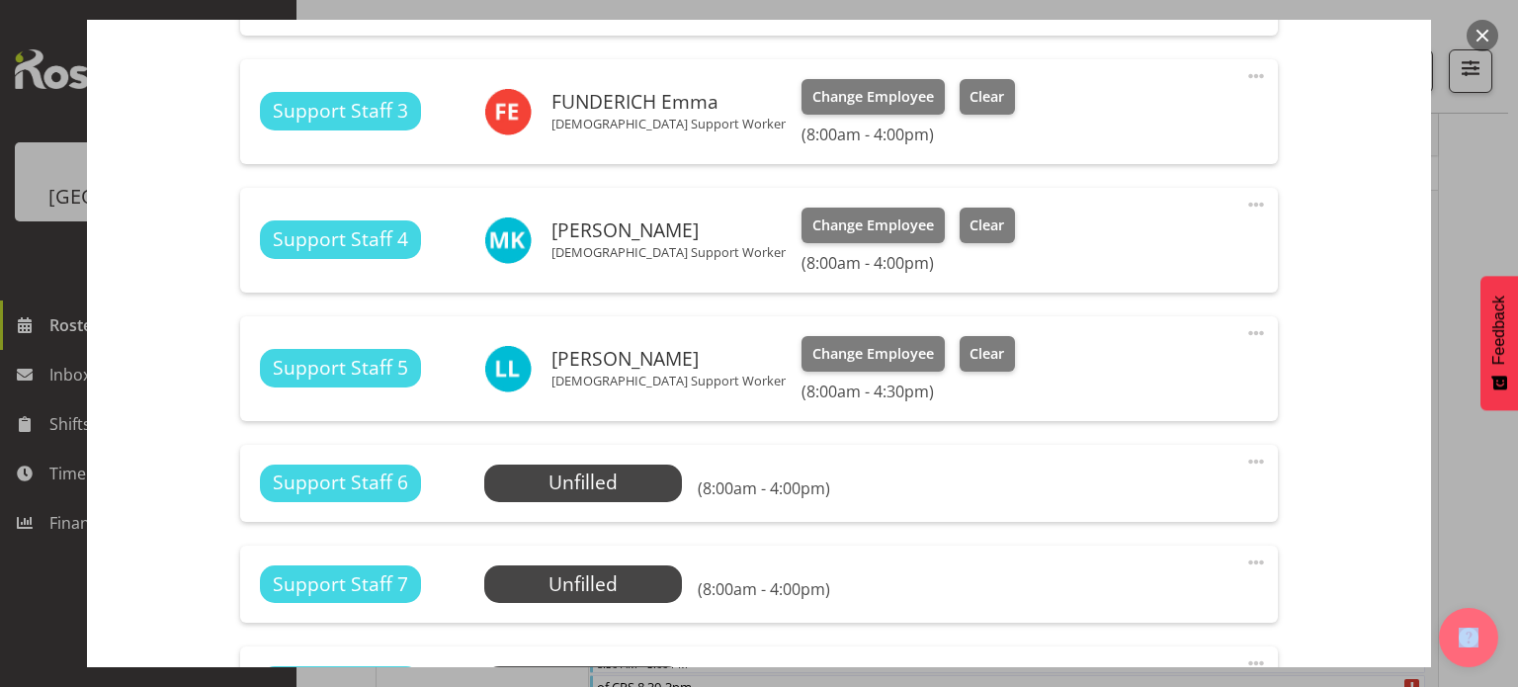
click at [1244, 458] on span at bounding box center [1256, 462] width 24 height 24
click at [1091, 506] on link "Edit" at bounding box center [1173, 505] width 190 height 36
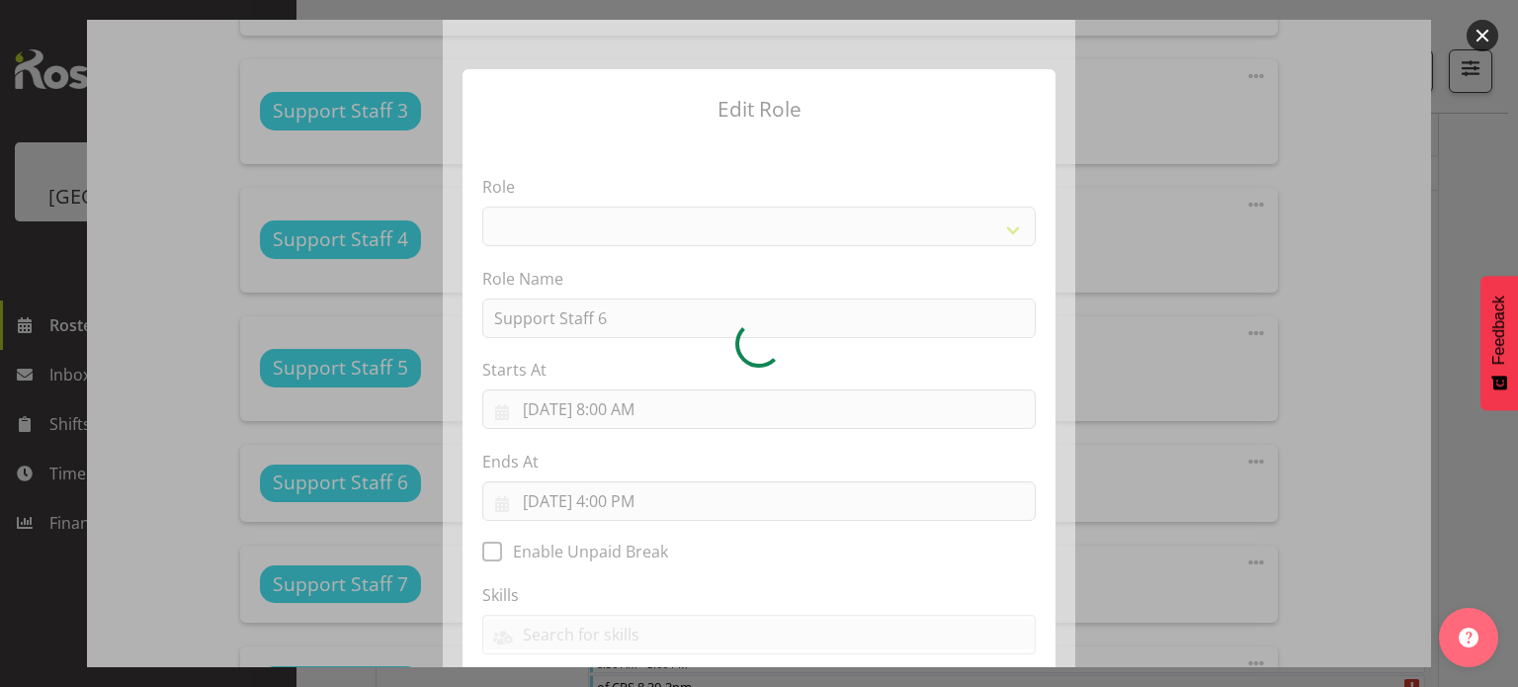
select select "1091"
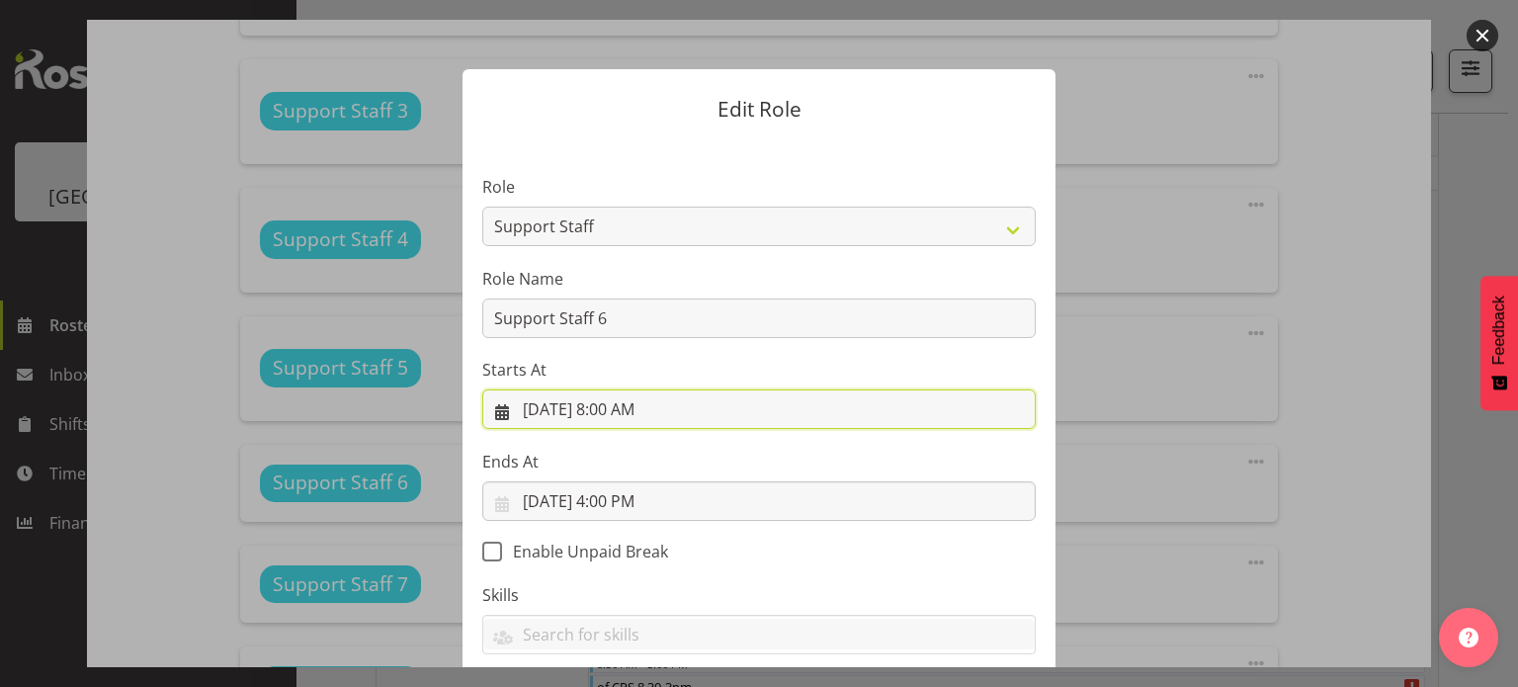
click at [618, 413] on input "[DATE] 8:00 AM" at bounding box center [758, 409] width 553 height 40
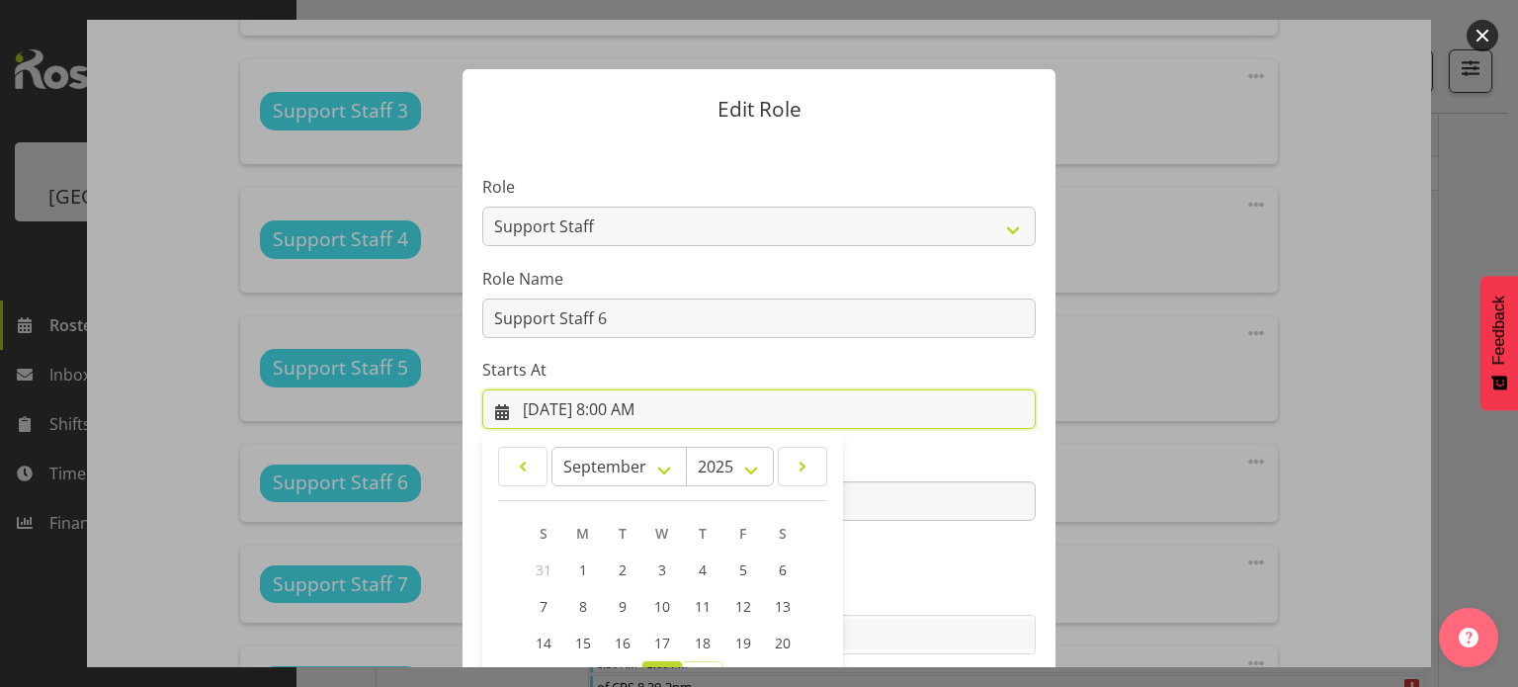
scroll to position [212, 0]
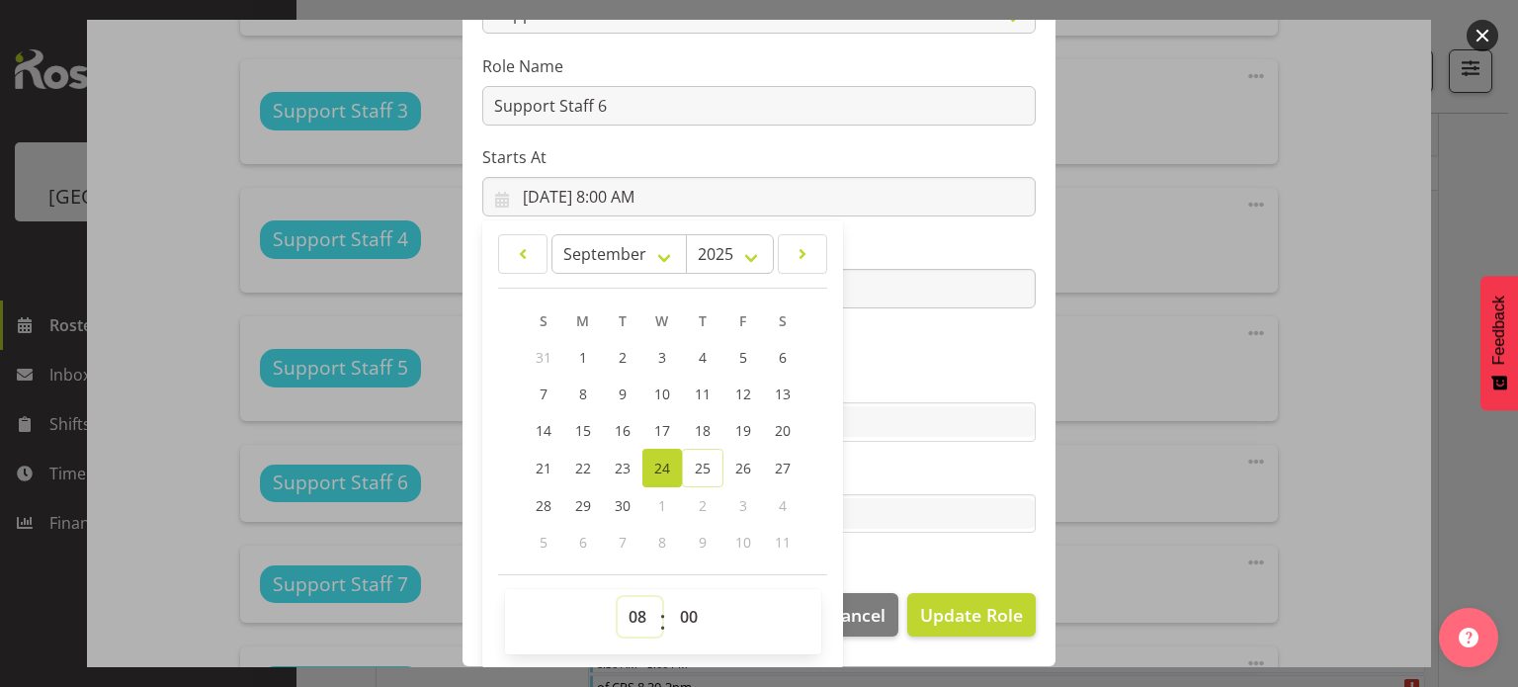
click at [629, 615] on select "00 01 02 03 04 05 06 07 08 09 10 11 12 13 14 15 16 17 18 19 20 21 22 23" at bounding box center [640, 617] width 44 height 40
select select "9"
click at [618, 597] on select "00 01 02 03 04 05 06 07 08 09 10 11 12 13 14 15 16 17 18 19 20 21 22 23" at bounding box center [640, 617] width 44 height 40
type input "[DATE] 9:00 AM"
click at [909, 473] on label "Tasks" at bounding box center [758, 475] width 553 height 24
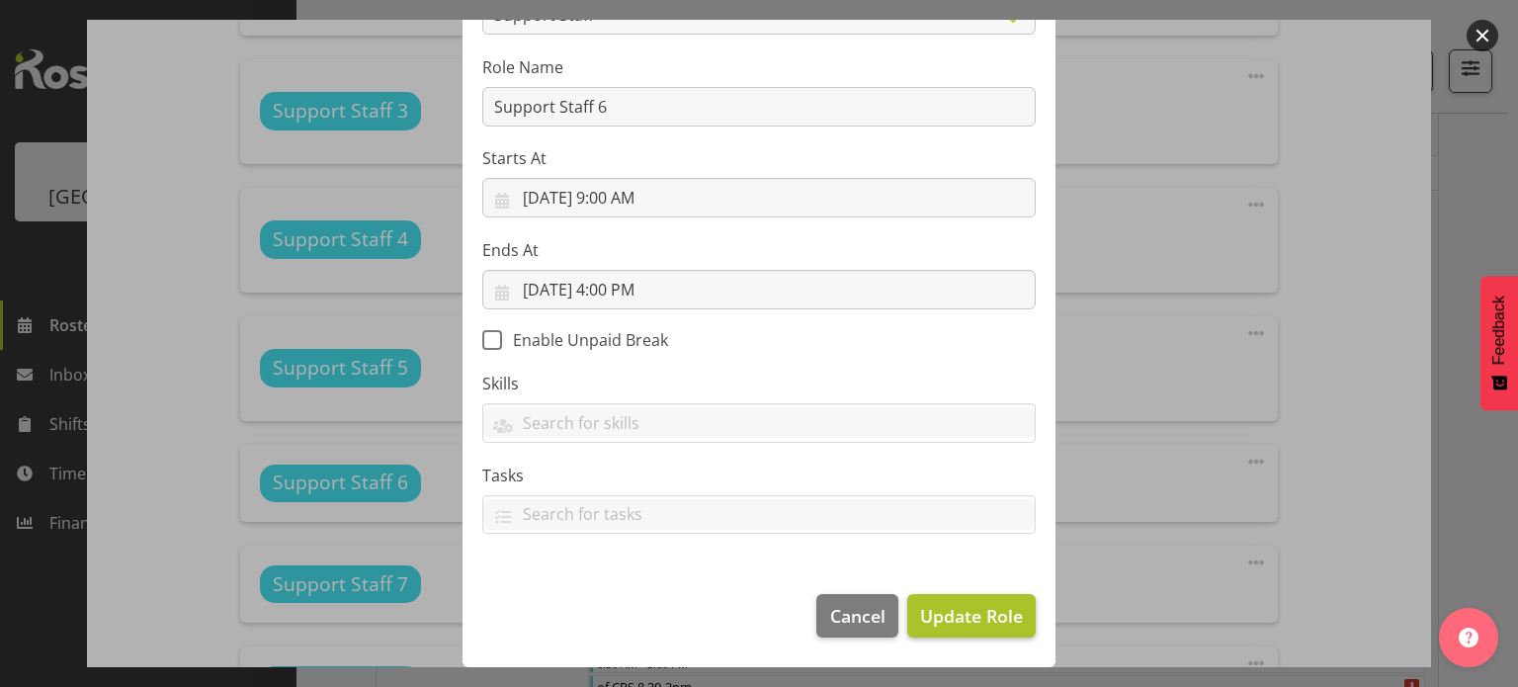
scroll to position [211, 0]
click at [963, 616] on span "Update Role" at bounding box center [971, 617] width 103 height 26
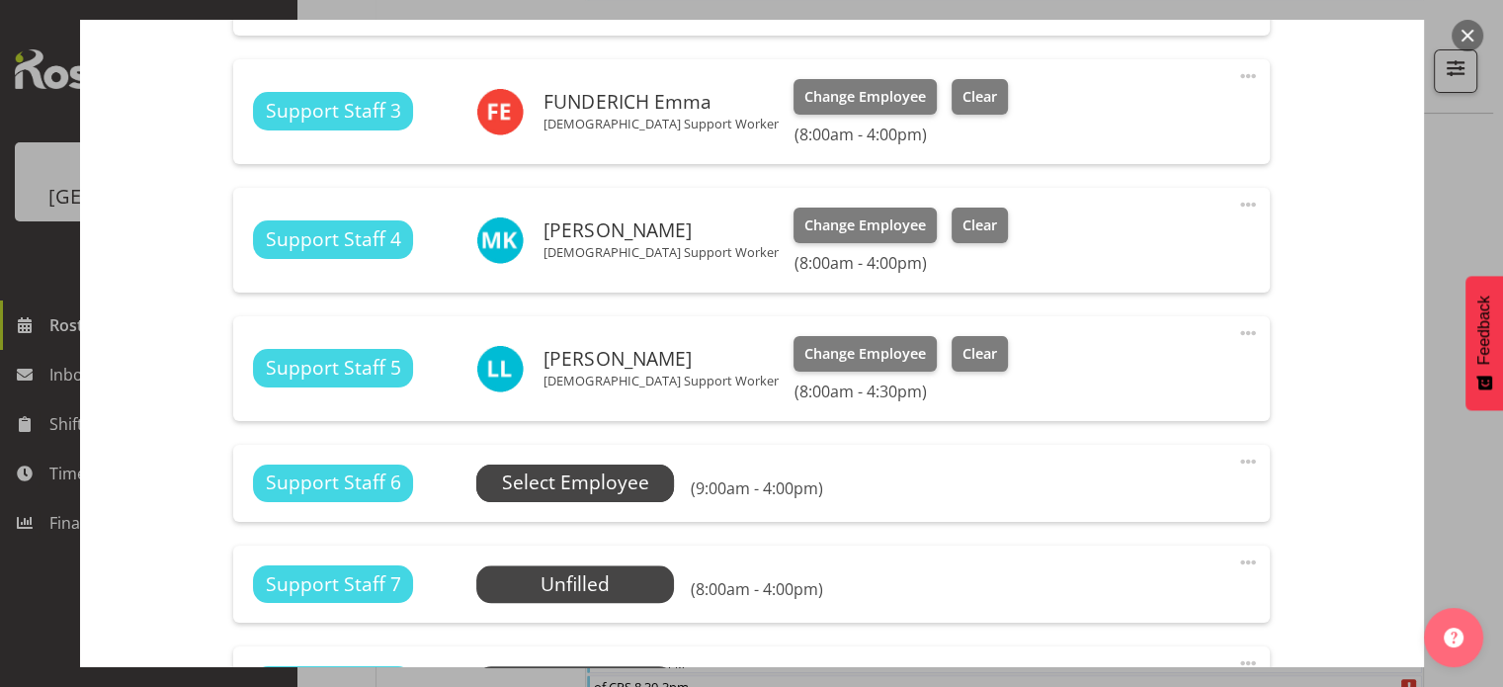
click at [631, 475] on span "Select Employee" at bounding box center [575, 482] width 147 height 29
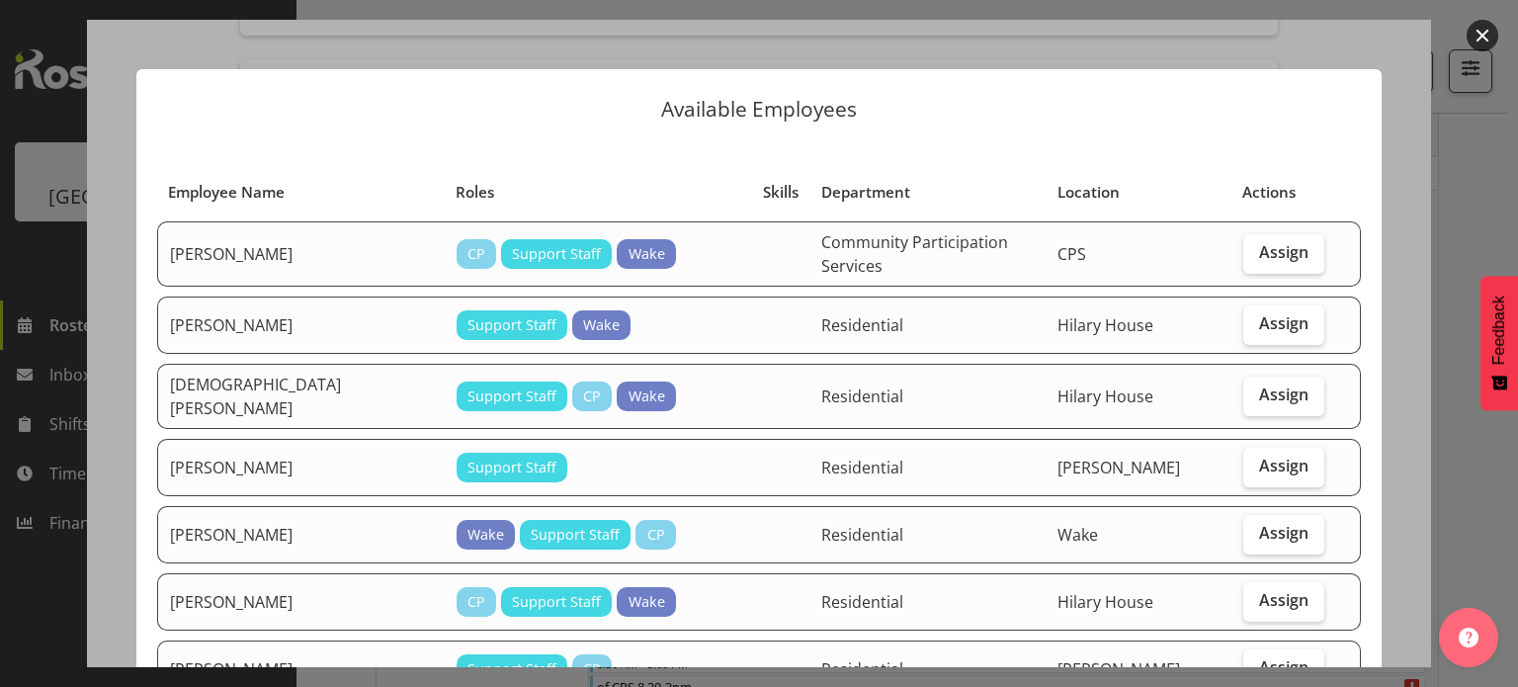
scroll to position [297, 0]
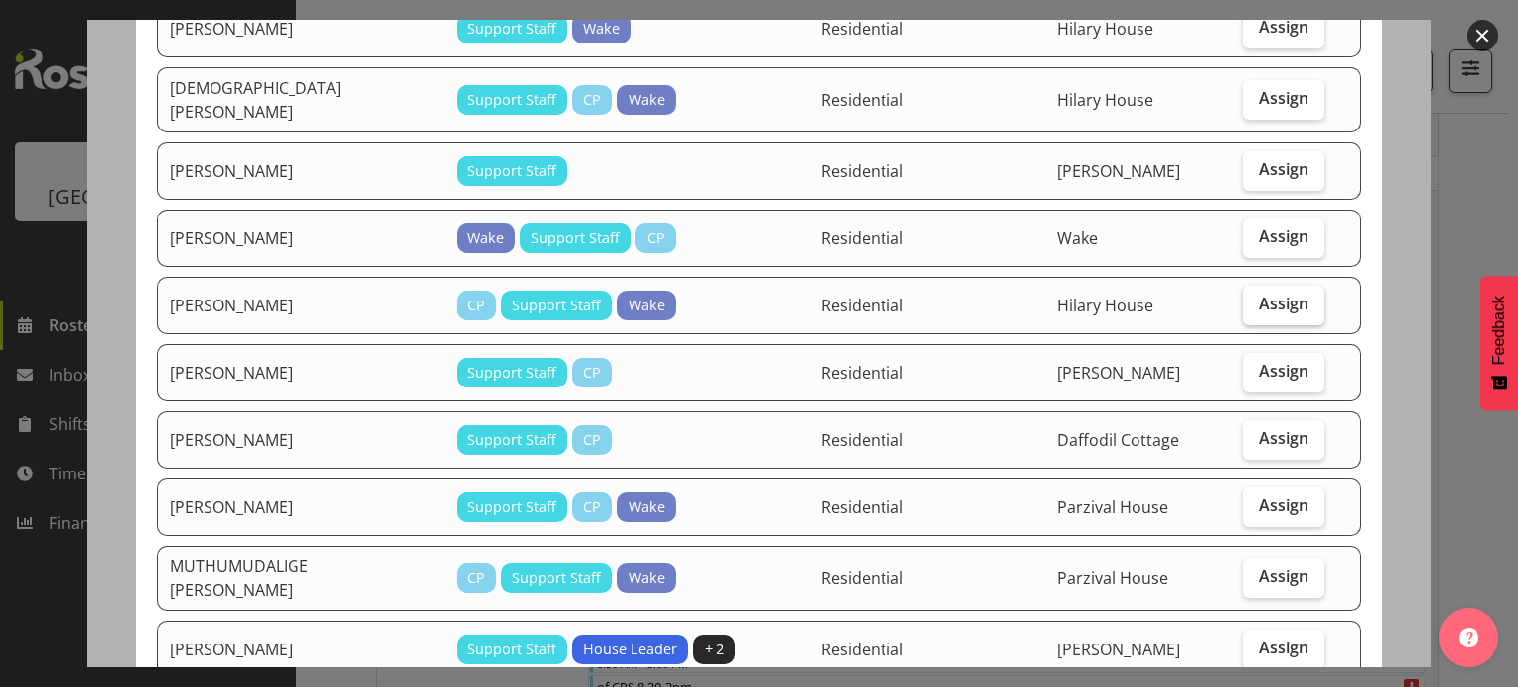
click at [1259, 296] on span "Assign" at bounding box center [1283, 304] width 49 height 20
click at [1256, 297] on input "Assign" at bounding box center [1249, 303] width 13 height 13
checkbox input "true"
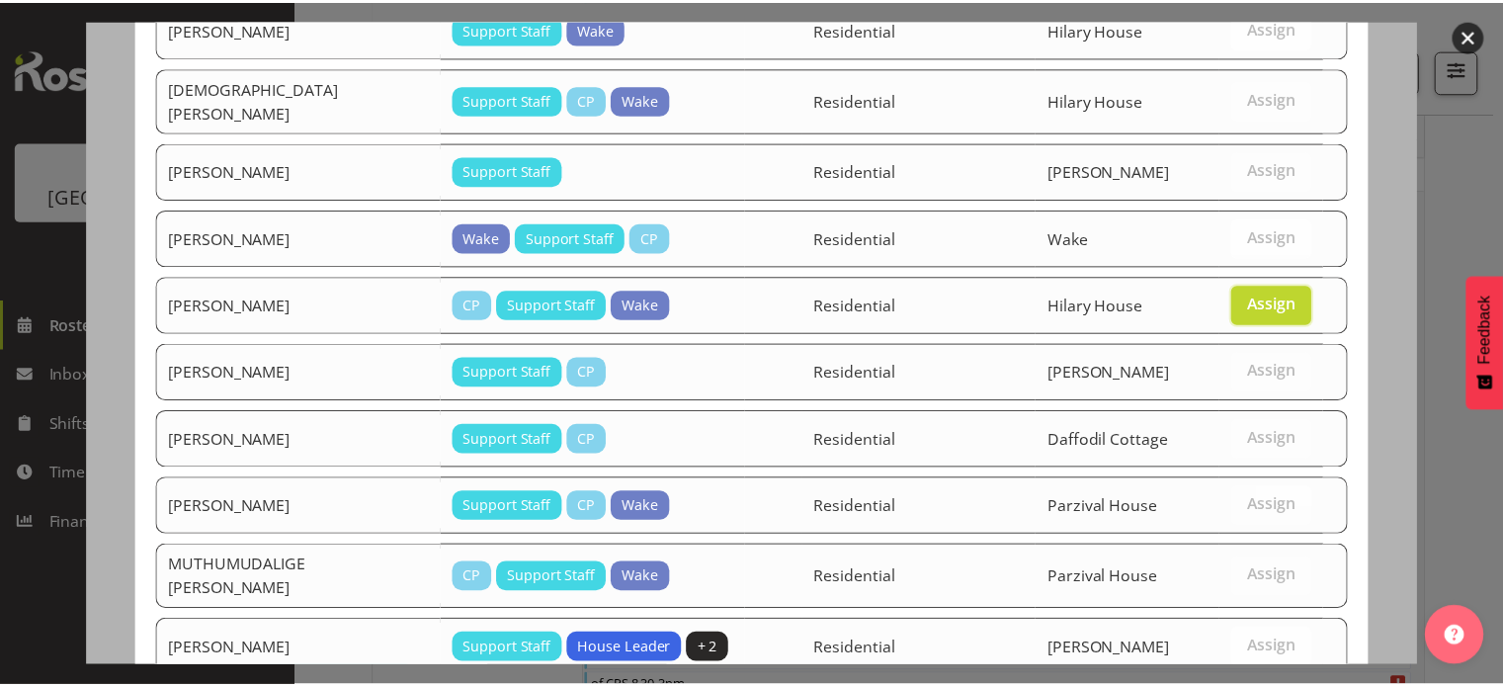
scroll to position [1249, 0]
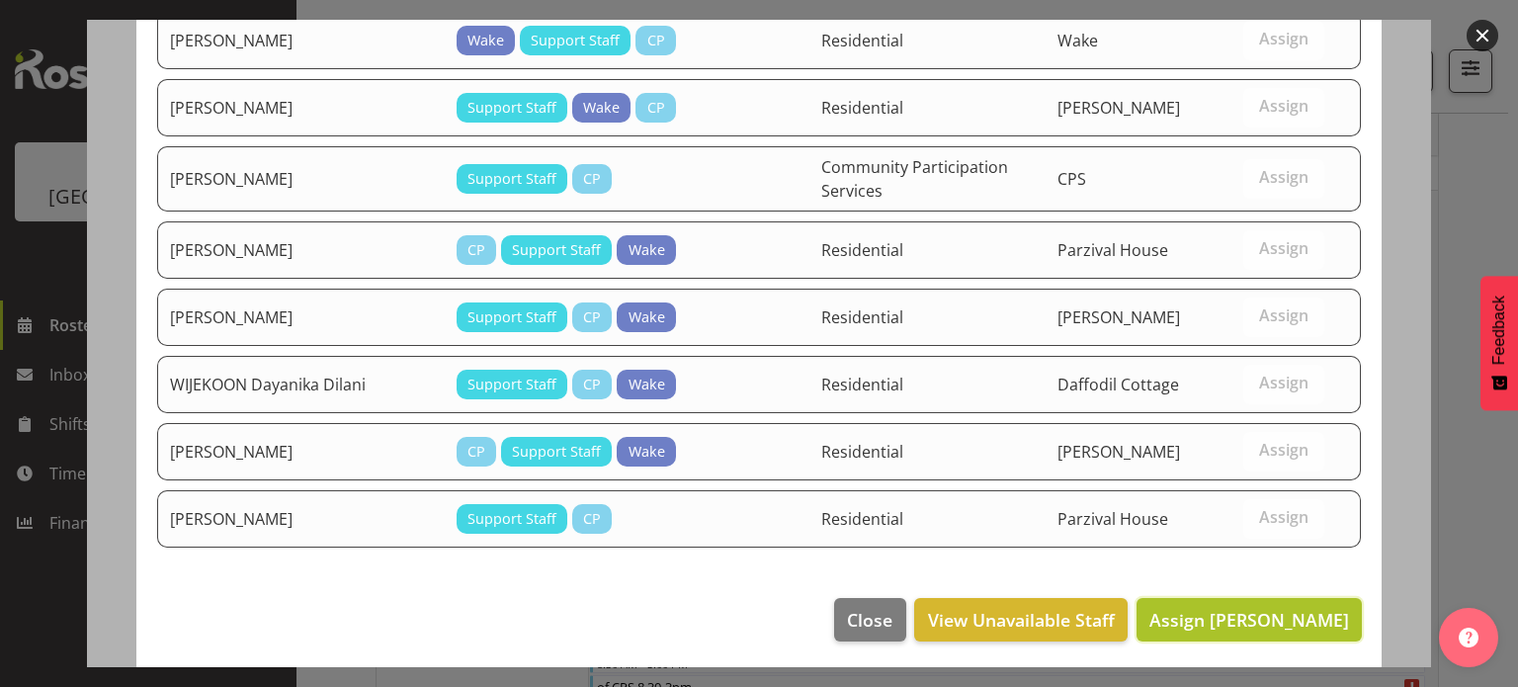
click at [1229, 612] on span "Assign [PERSON_NAME]" at bounding box center [1249, 620] width 200 height 24
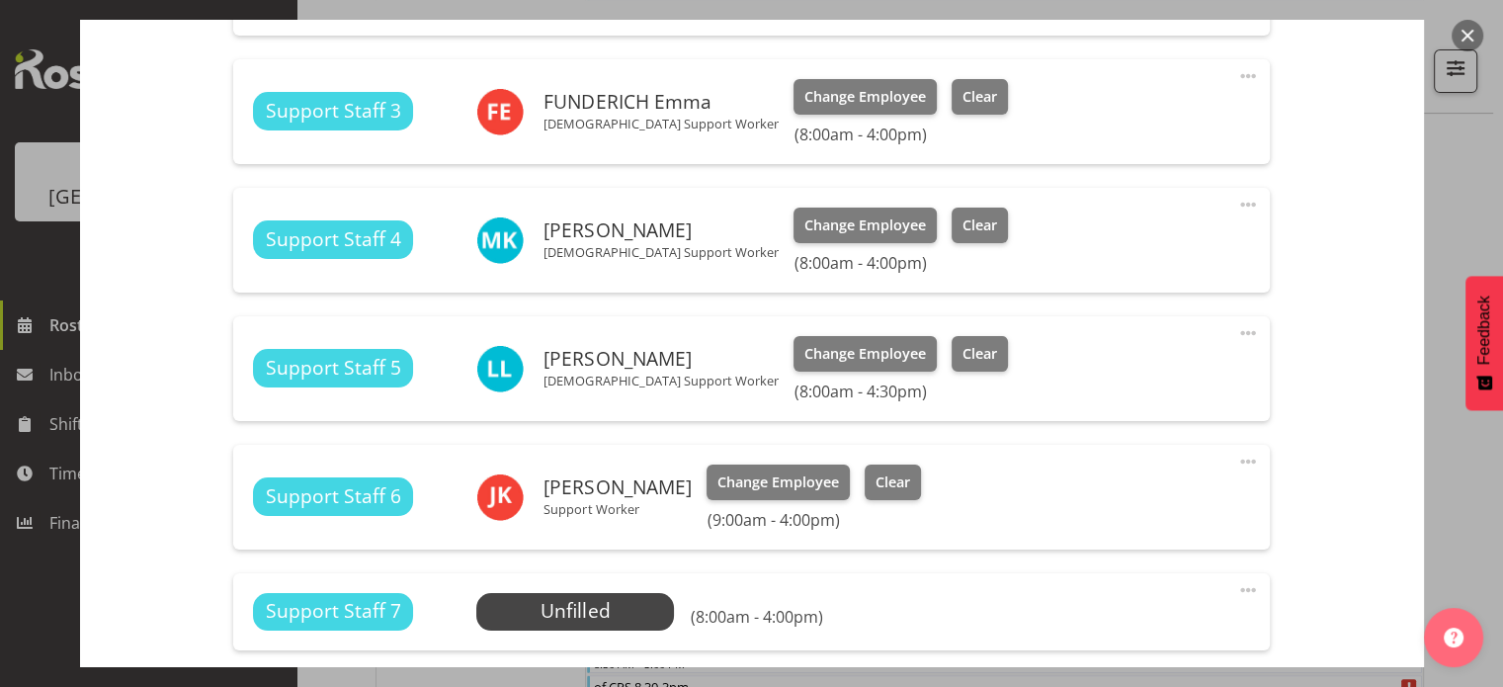
scroll to position [2035, 0]
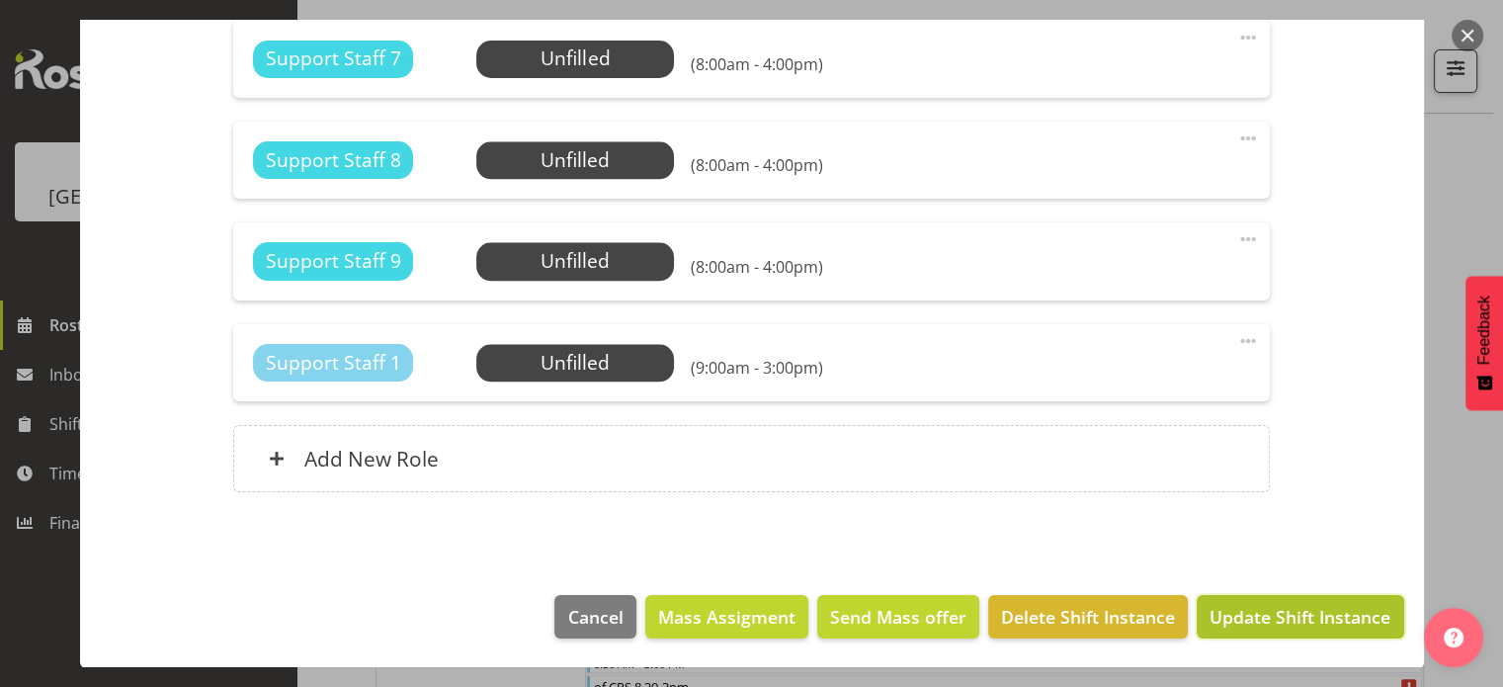
click at [1221, 613] on span "Update Shift Instance" at bounding box center [1300, 617] width 181 height 26
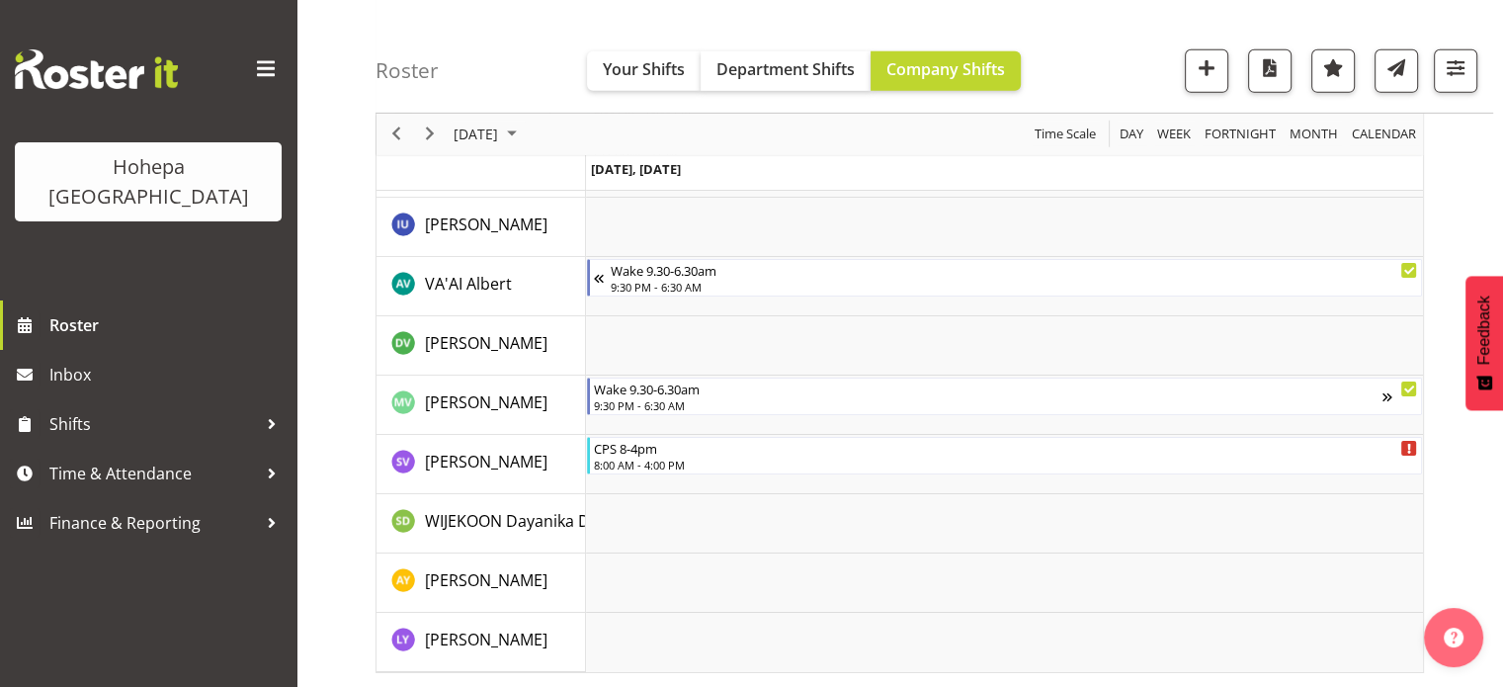
scroll to position [6100, 0]
